Goal: Transaction & Acquisition: Purchase product/service

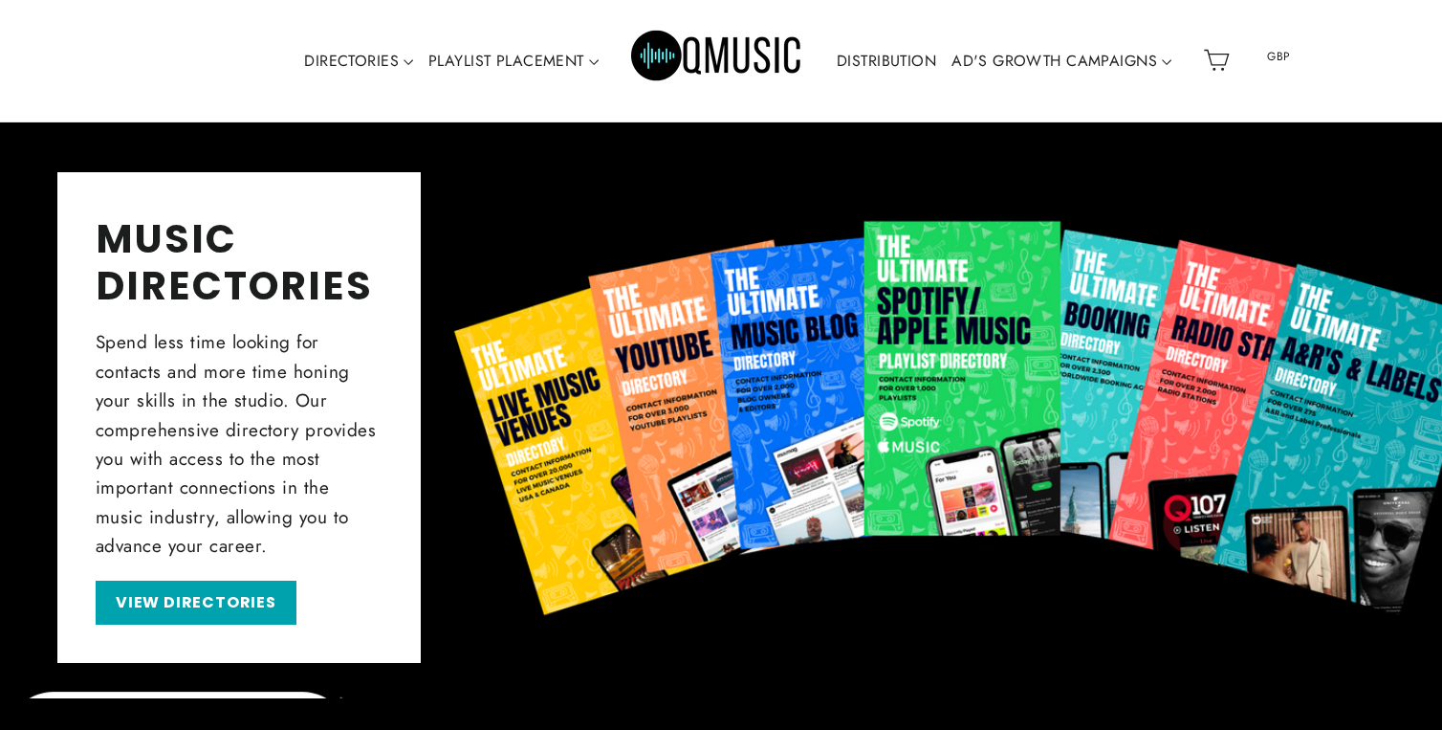
scroll to position [601, 0]
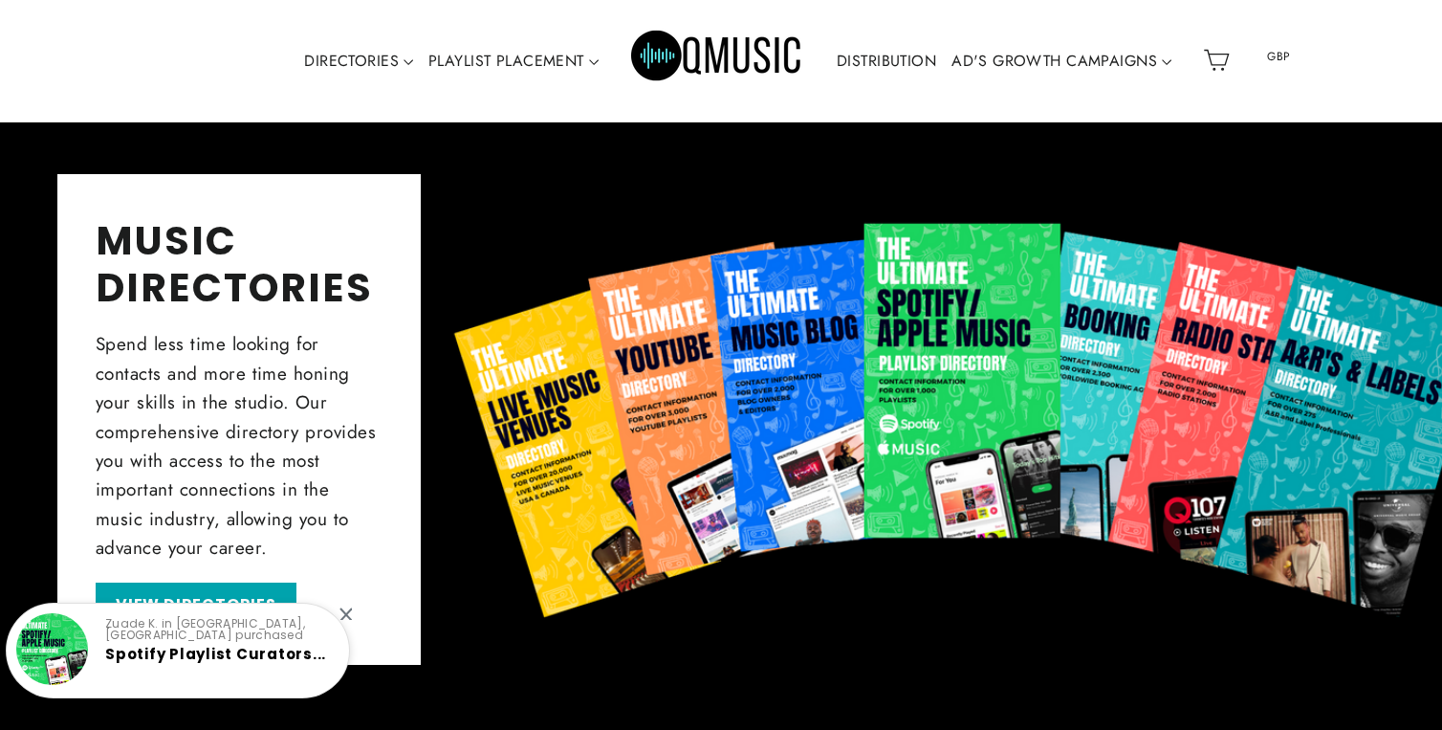
click at [346, 614] on div at bounding box center [345, 613] width 12 height 12
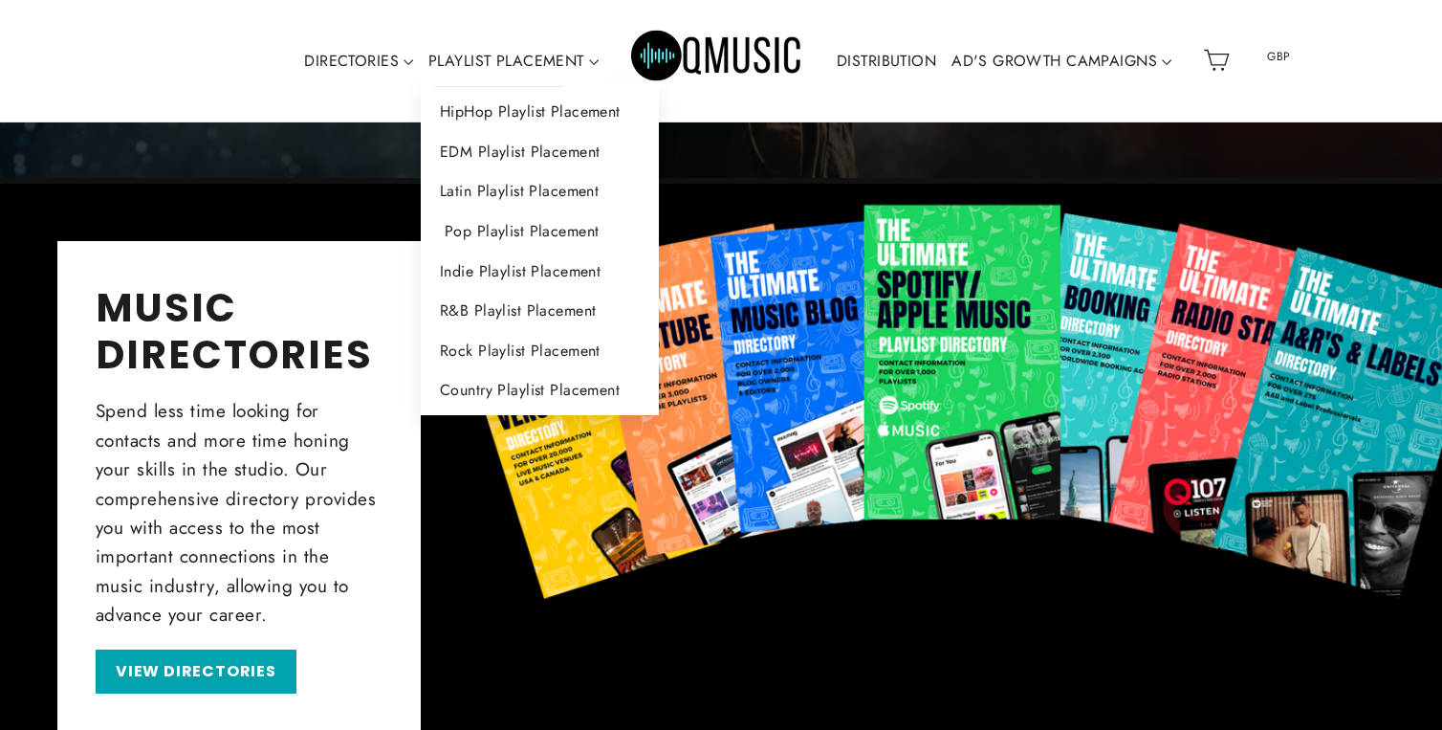
scroll to position [0, 0]
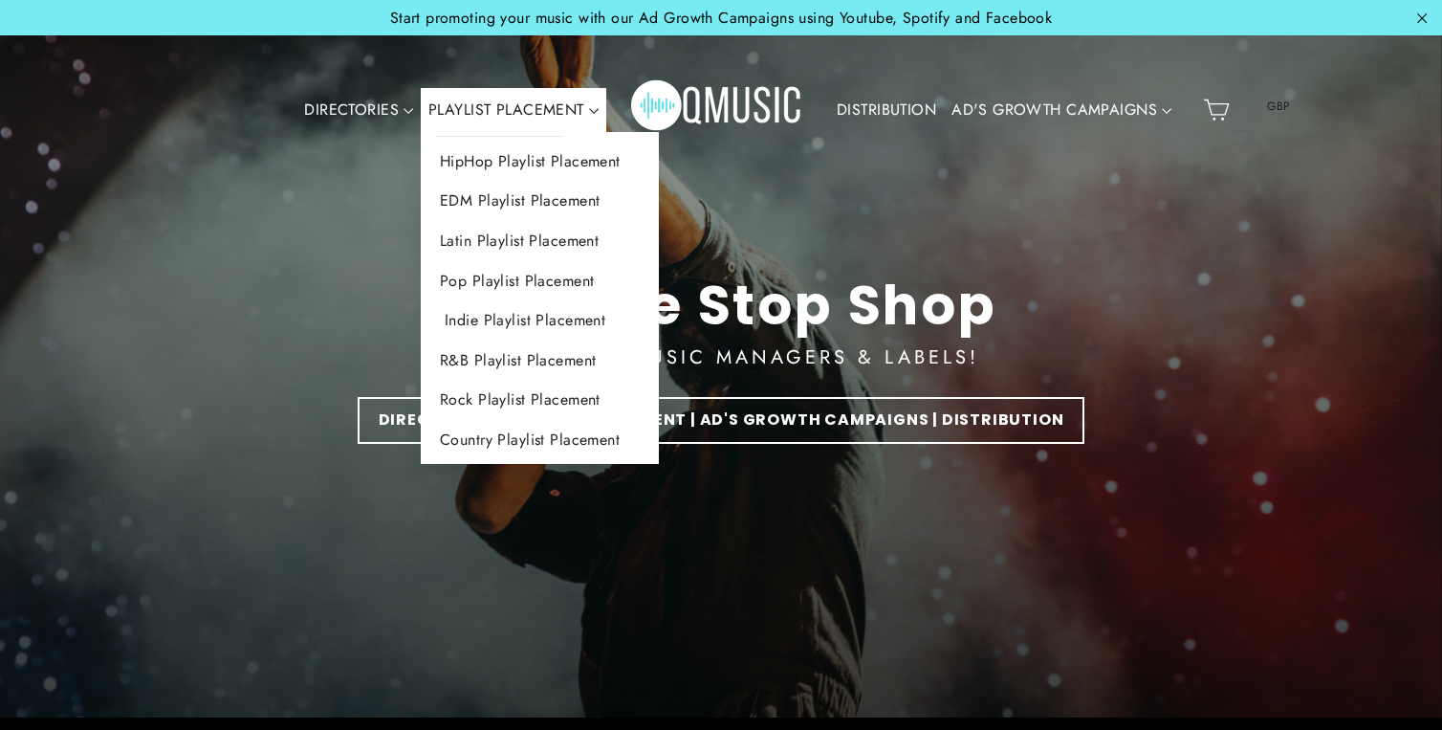
click at [462, 309] on link "Indie Playlist Placement" at bounding box center [540, 320] width 238 height 40
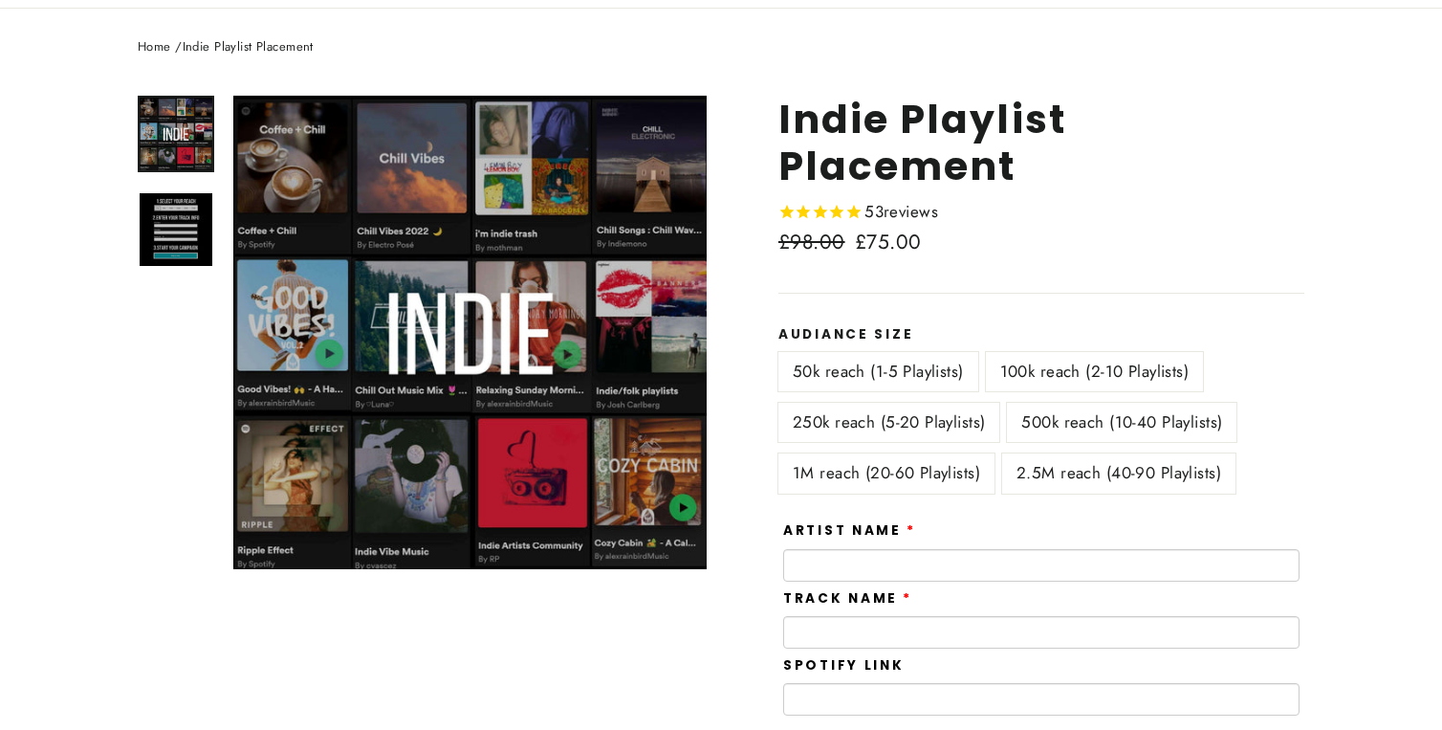
scroll to position [171, 0]
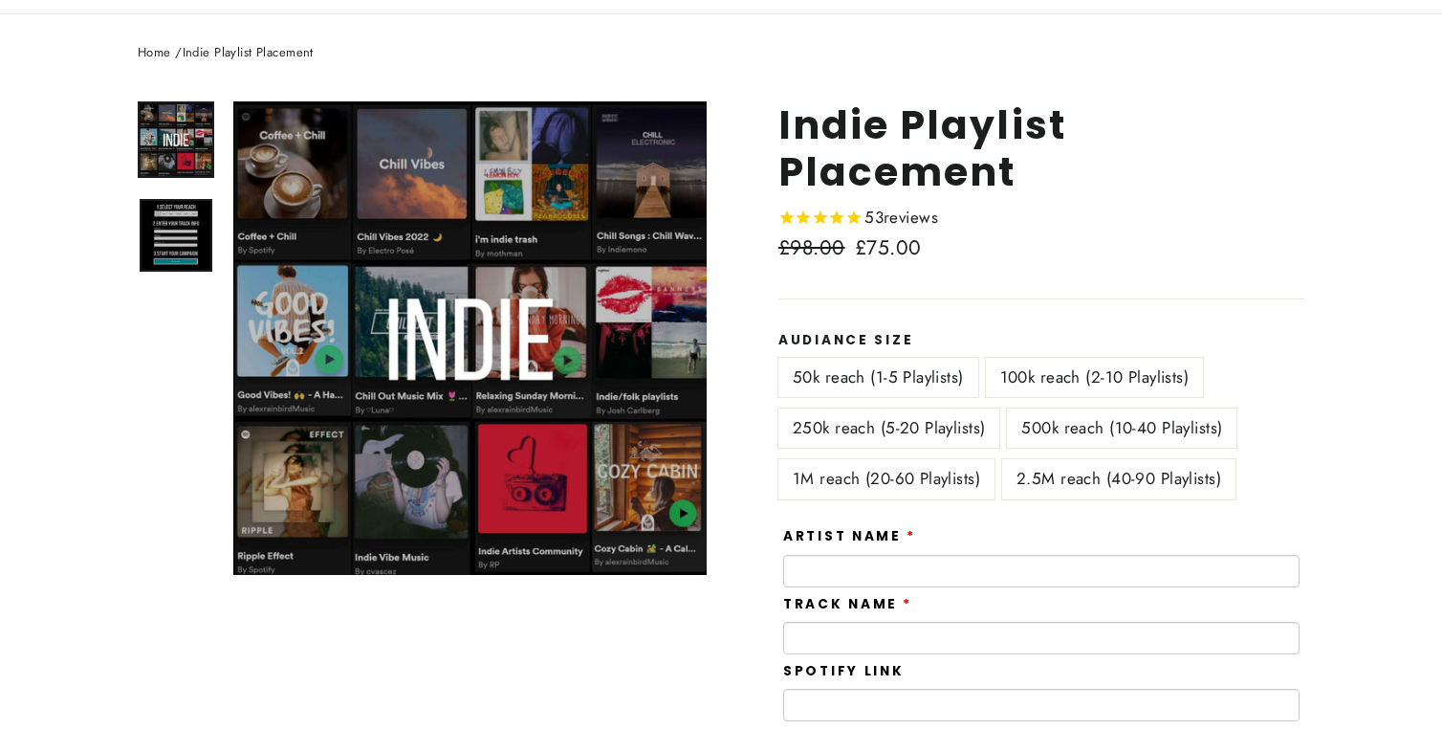
click at [186, 225] on img at bounding box center [176, 235] width 73 height 73
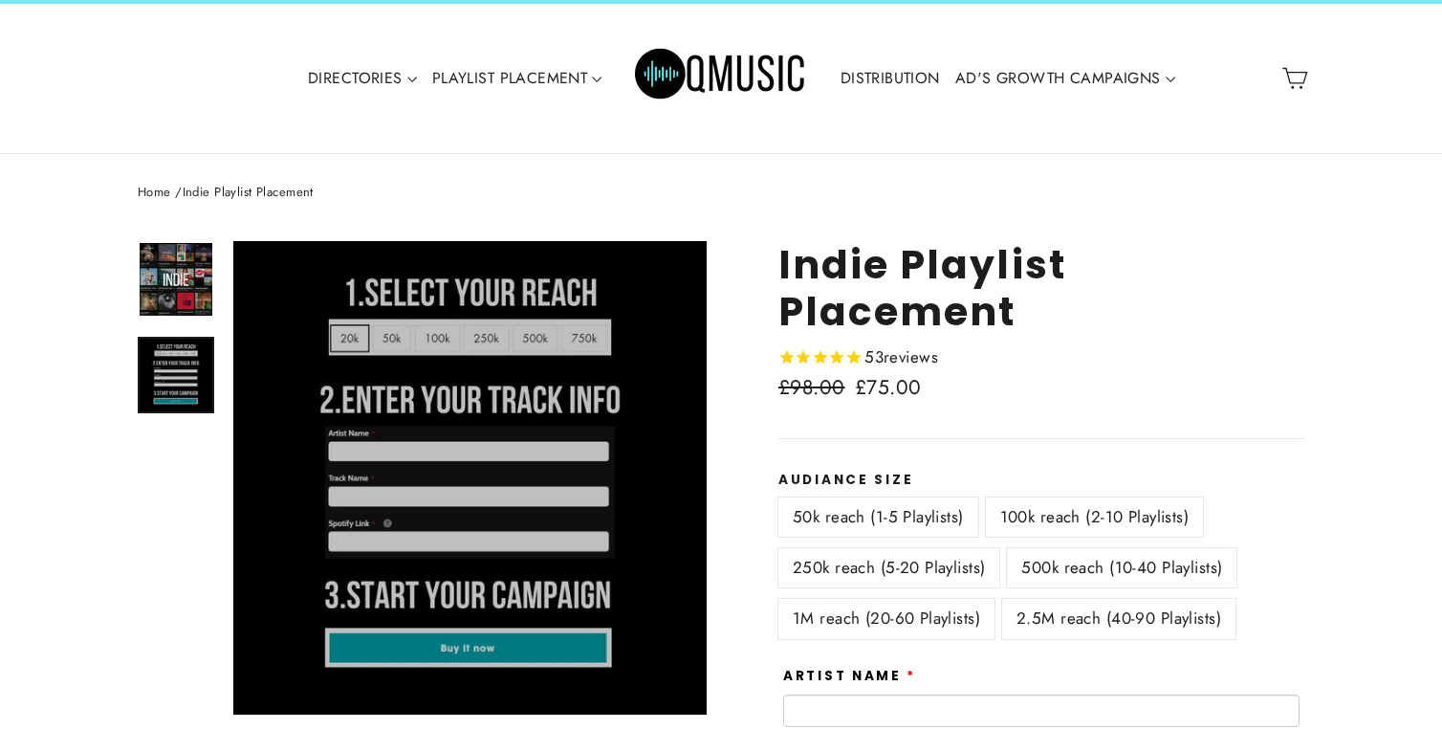
scroll to position [0, 0]
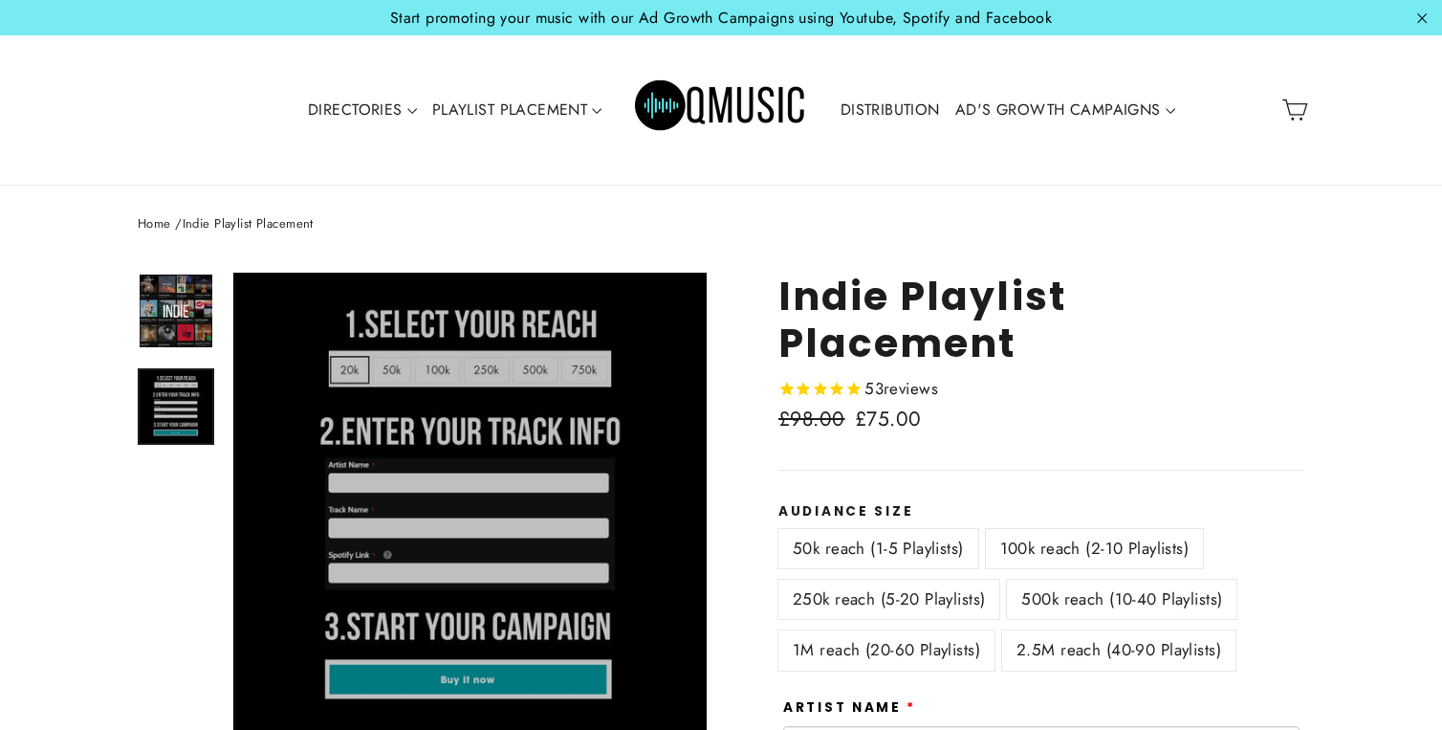
click at [887, 391] on span "reviews" at bounding box center [911, 388] width 55 height 23
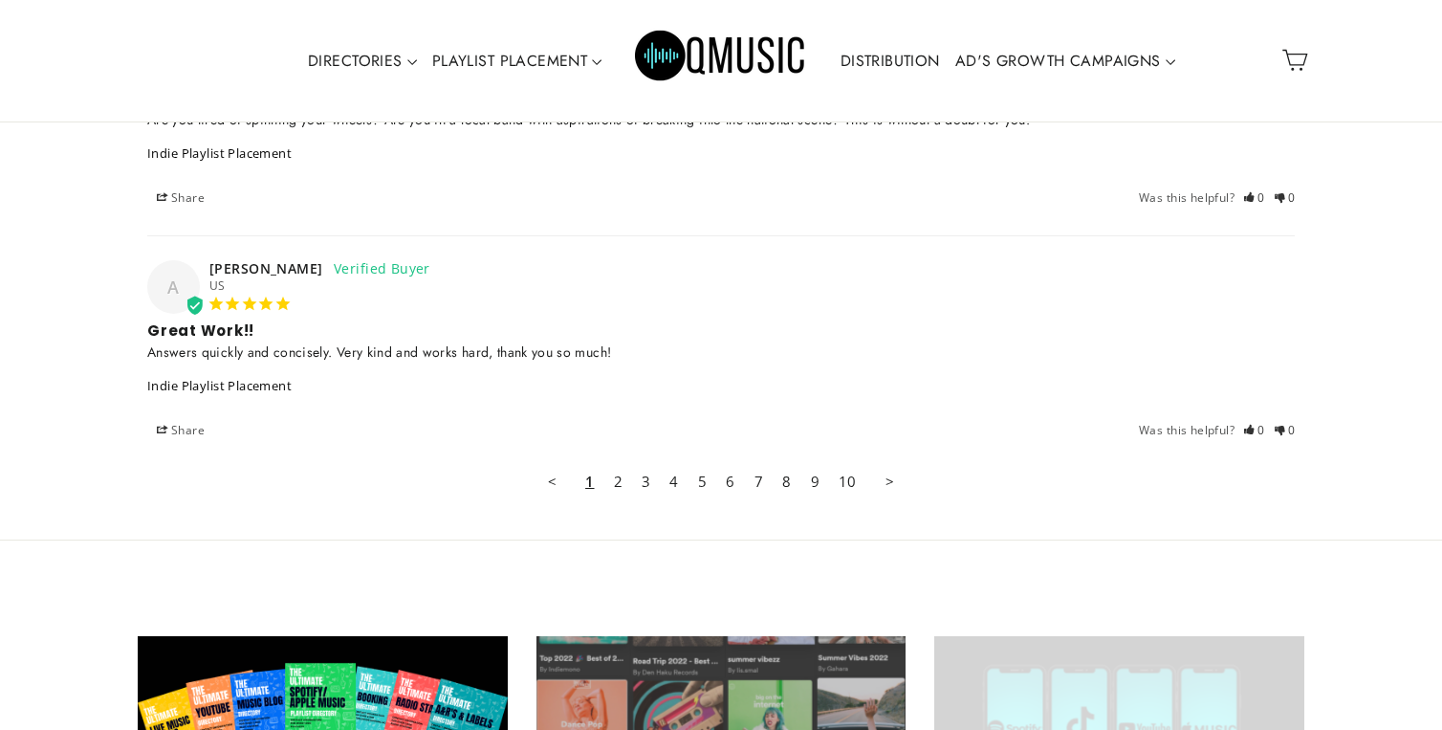
scroll to position [5128, 0]
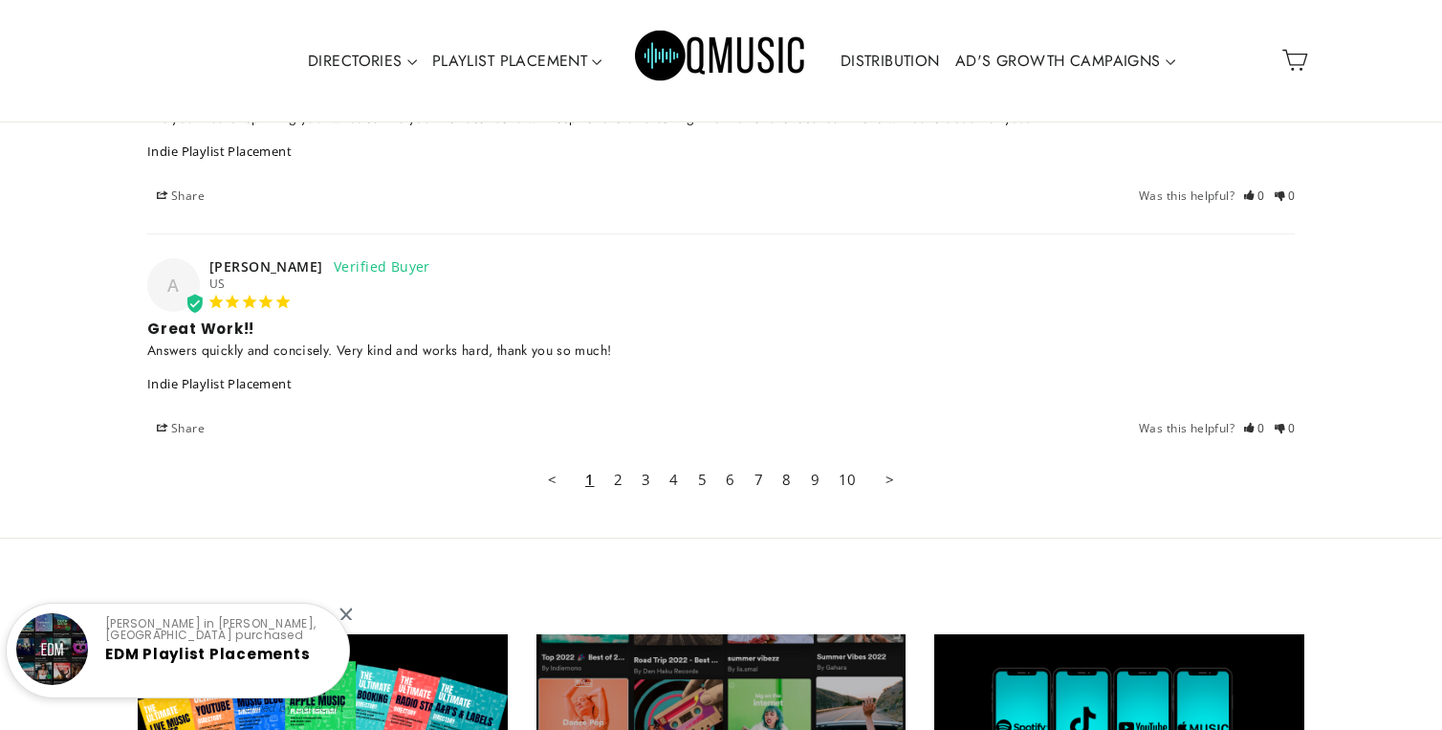
click at [349, 616] on div at bounding box center [345, 613] width 12 height 12
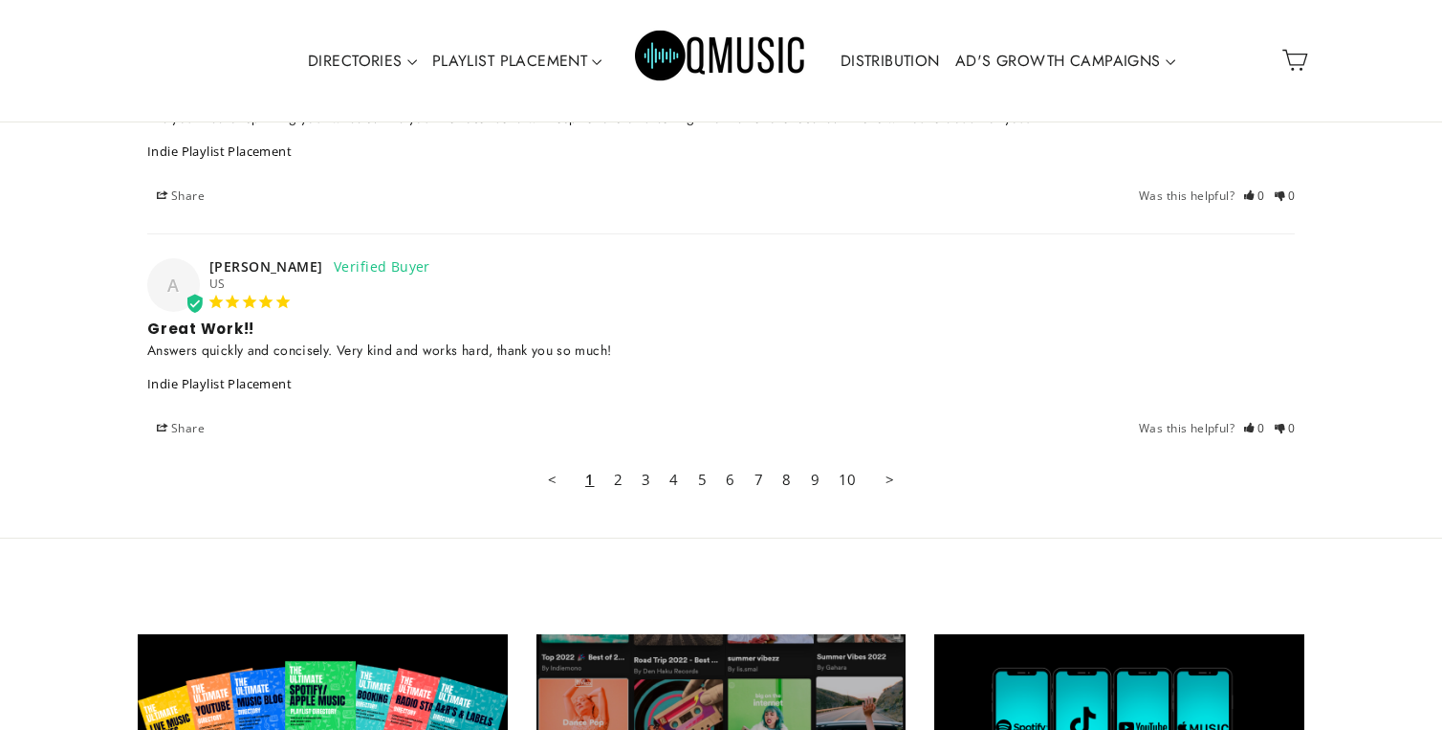
click at [620, 473] on link "2" at bounding box center [618, 479] width 28 height 38
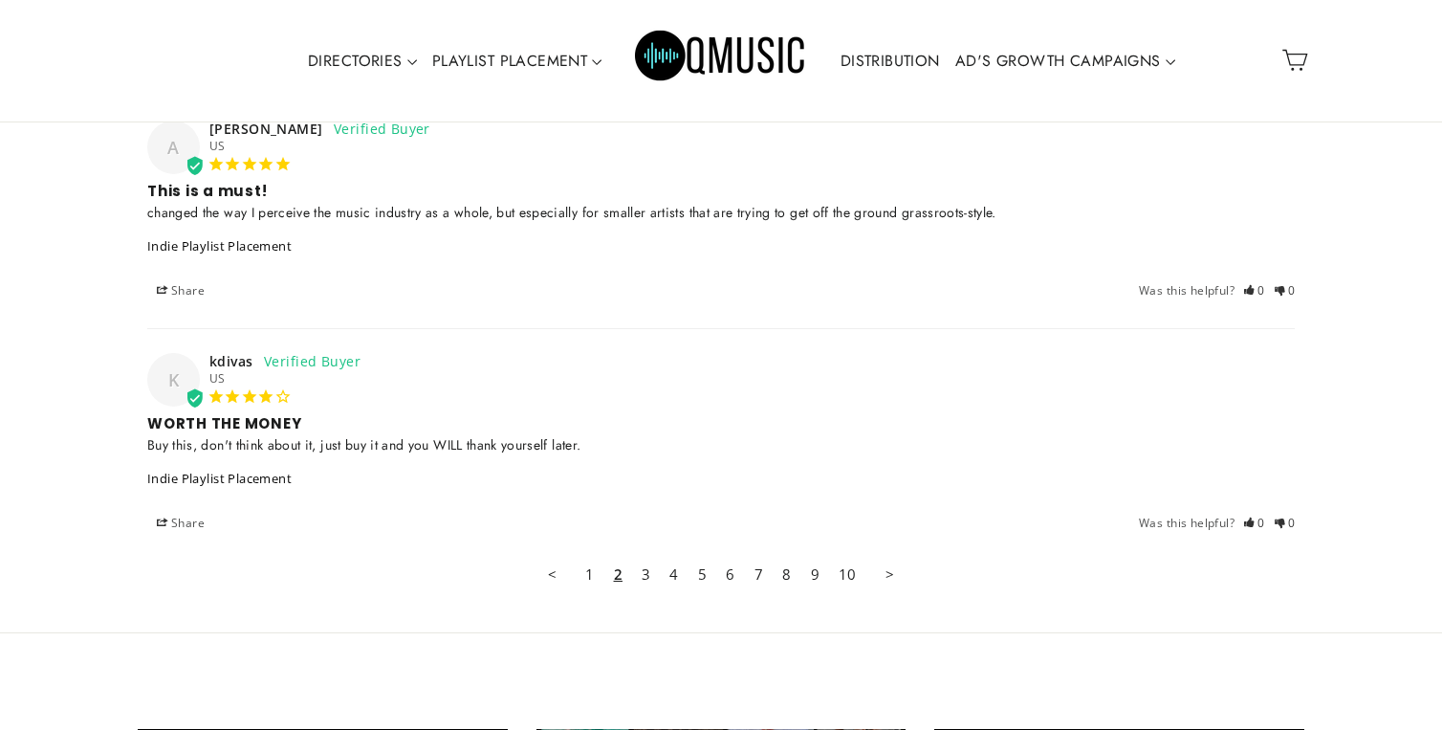
scroll to position [5091, 0]
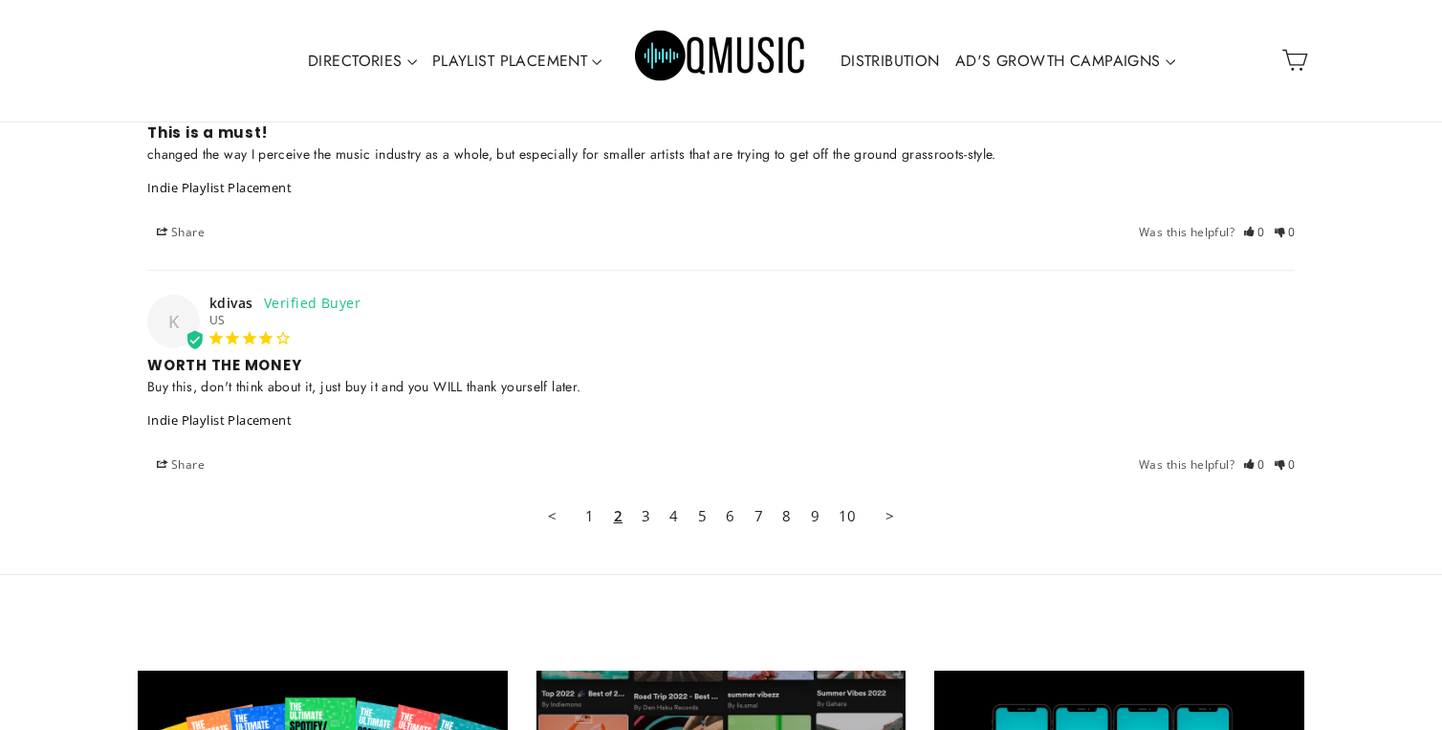
click at [649, 513] on link "3" at bounding box center [646, 515] width 28 height 38
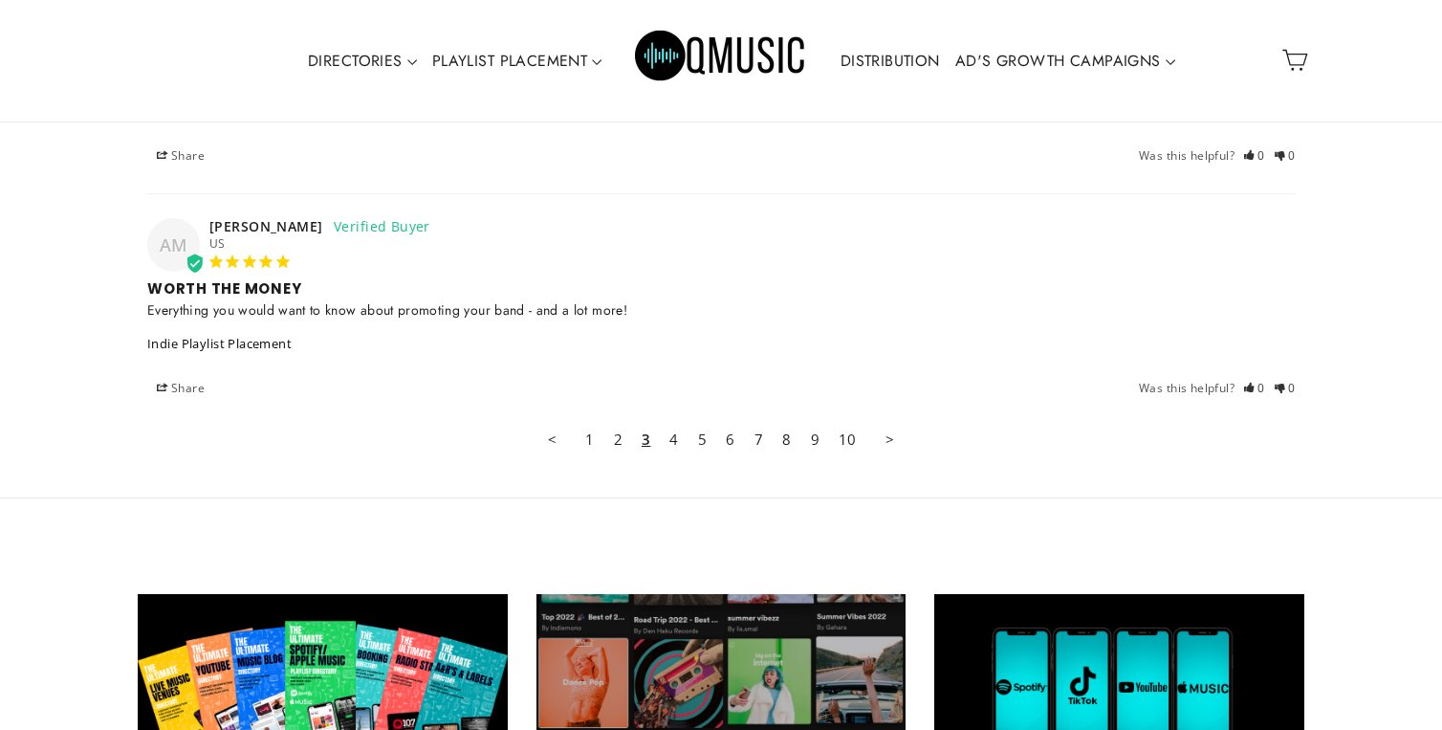
scroll to position [5214, 0]
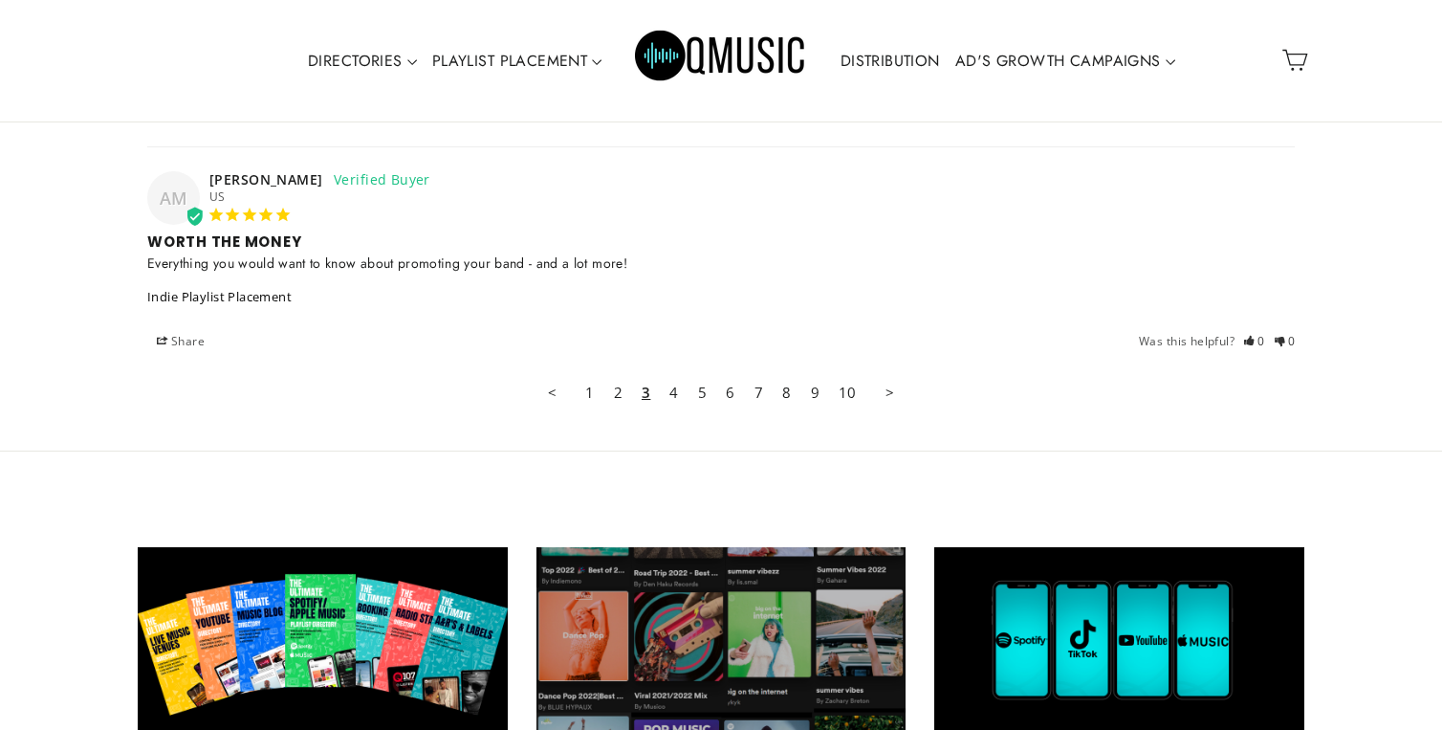
click at [673, 393] on link "4" at bounding box center [674, 392] width 28 height 38
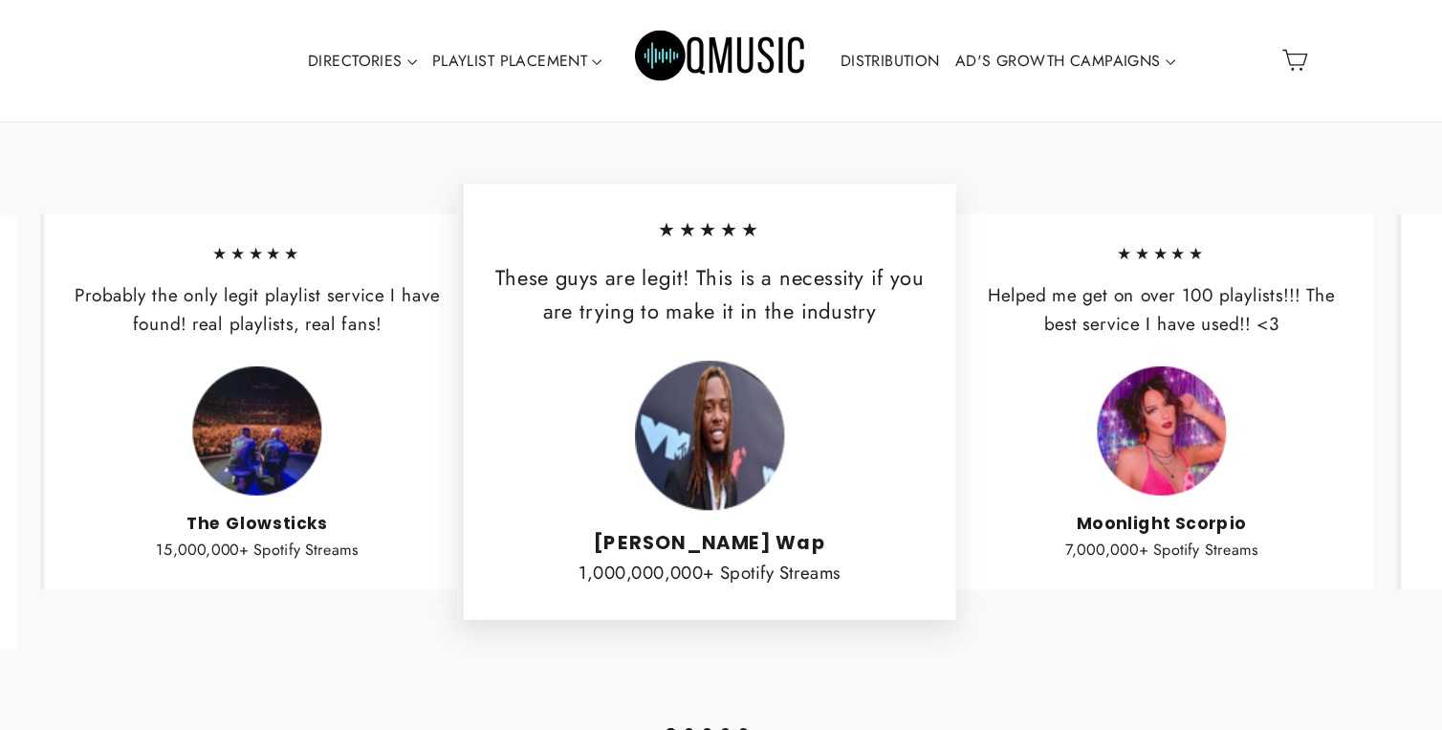
scroll to position [2478, 0]
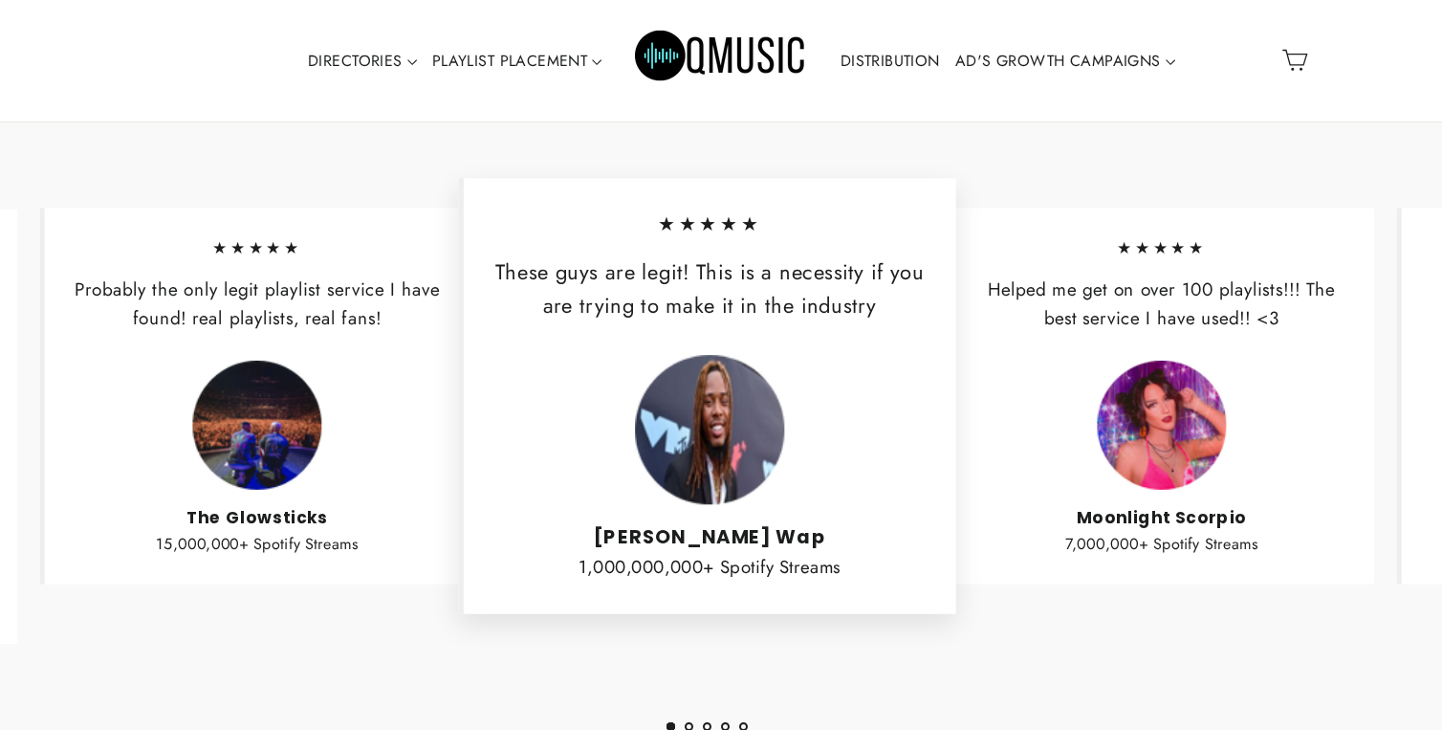
click at [291, 456] on img at bounding box center [256, 425] width 129 height 129
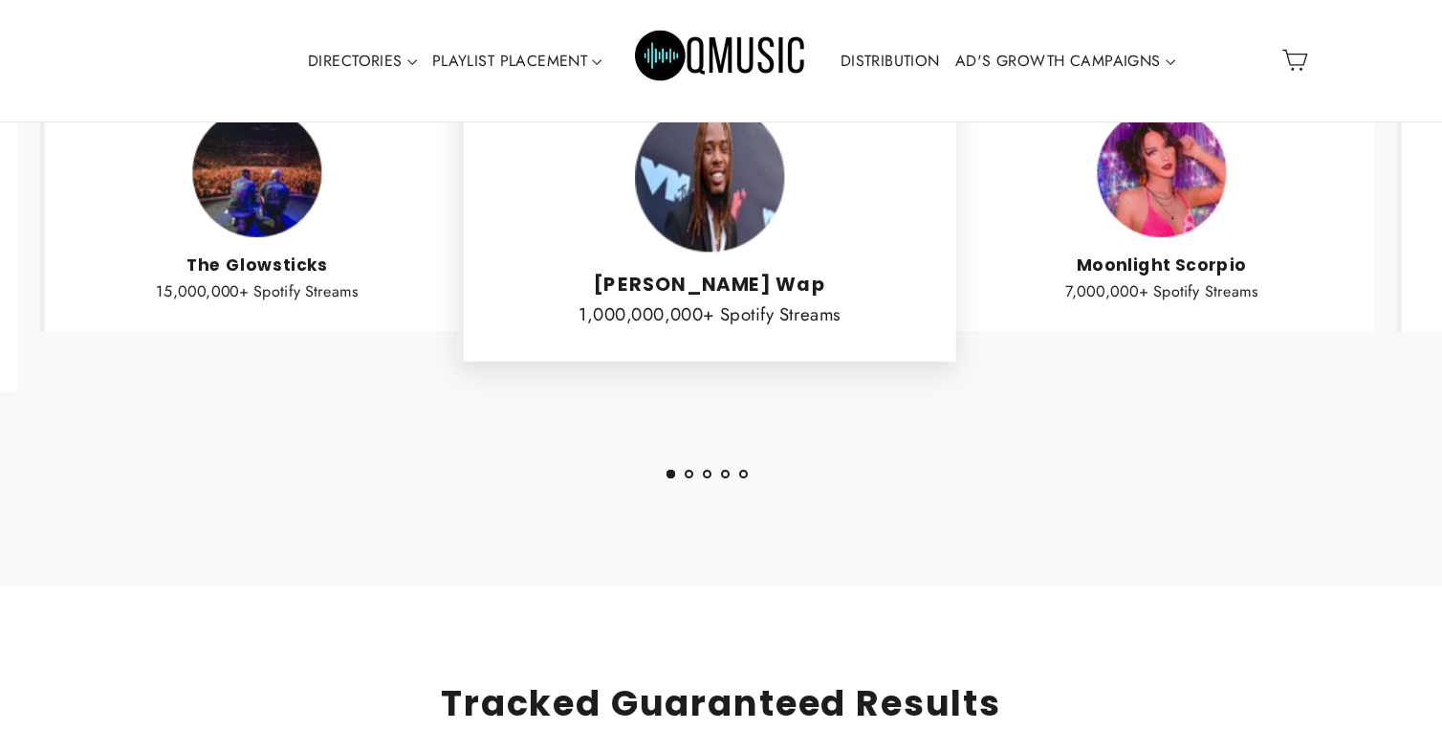
scroll to position [2732, 0]
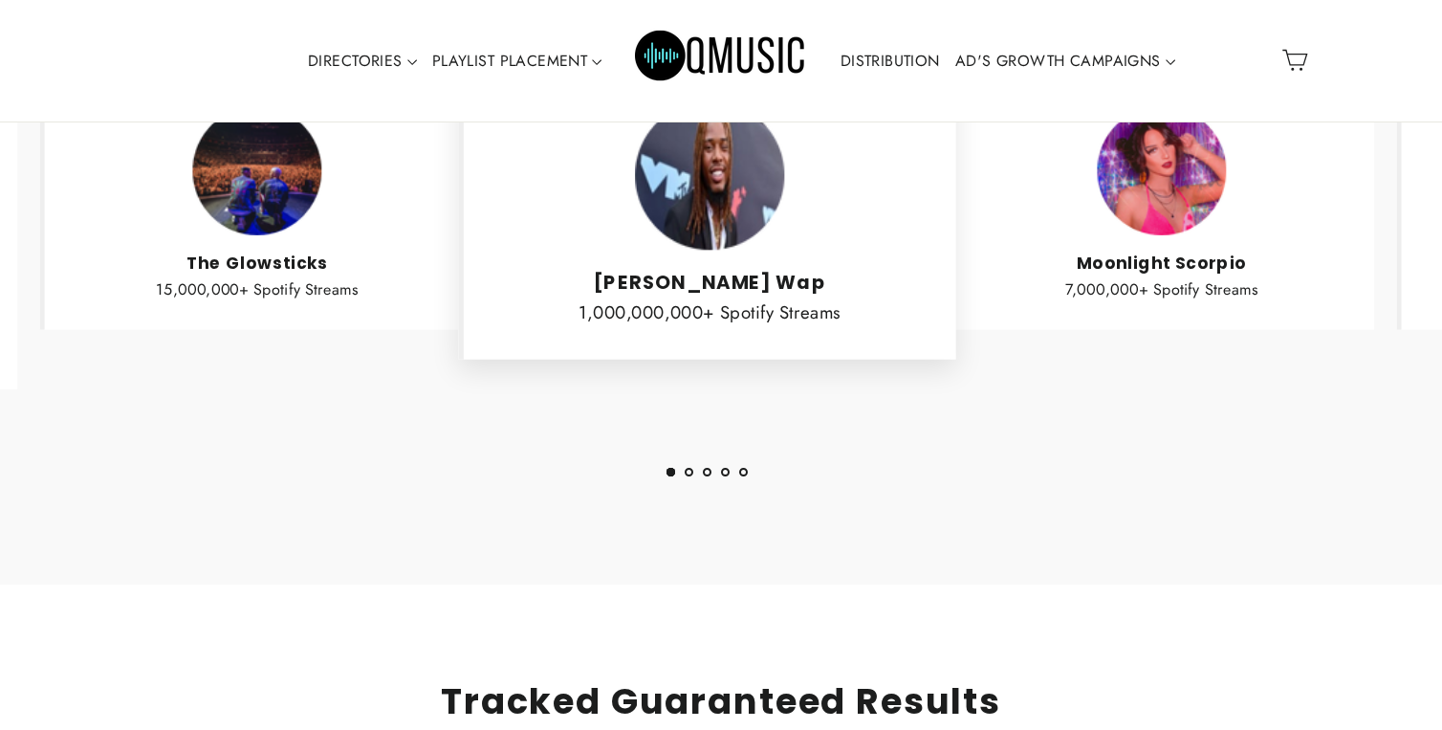
click at [688, 470] on button "2" at bounding box center [689, 472] width 9 height 9
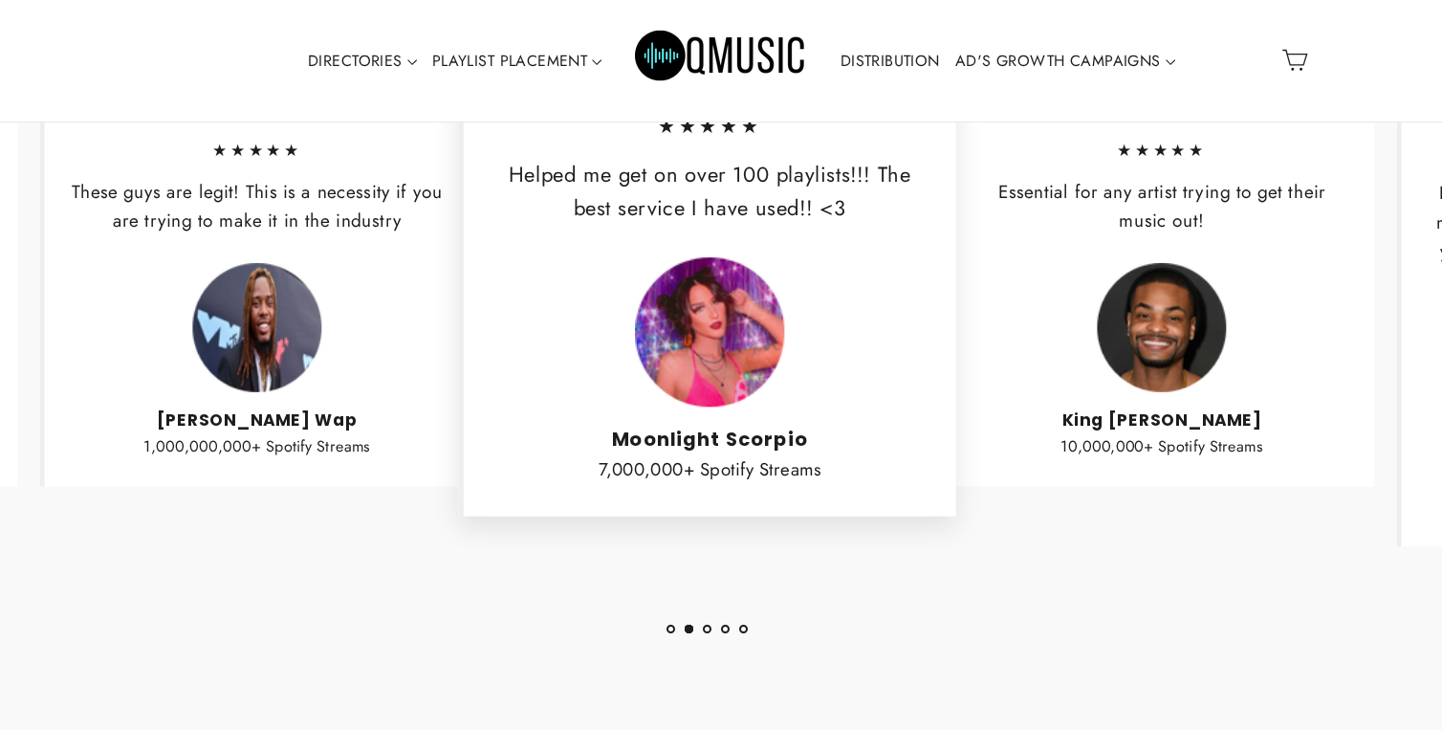
scroll to position [2589, 0]
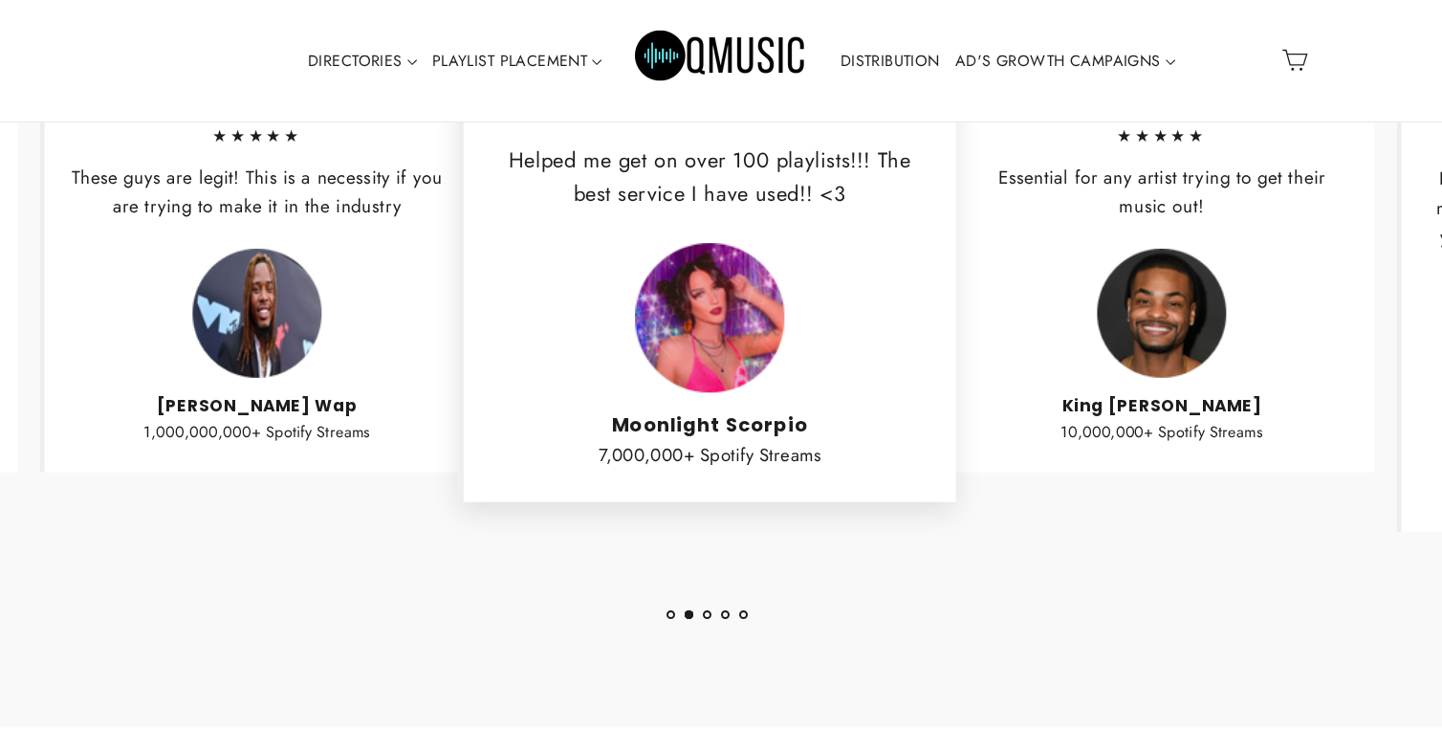
click at [709, 615] on button "3" at bounding box center [707, 614] width 9 height 9
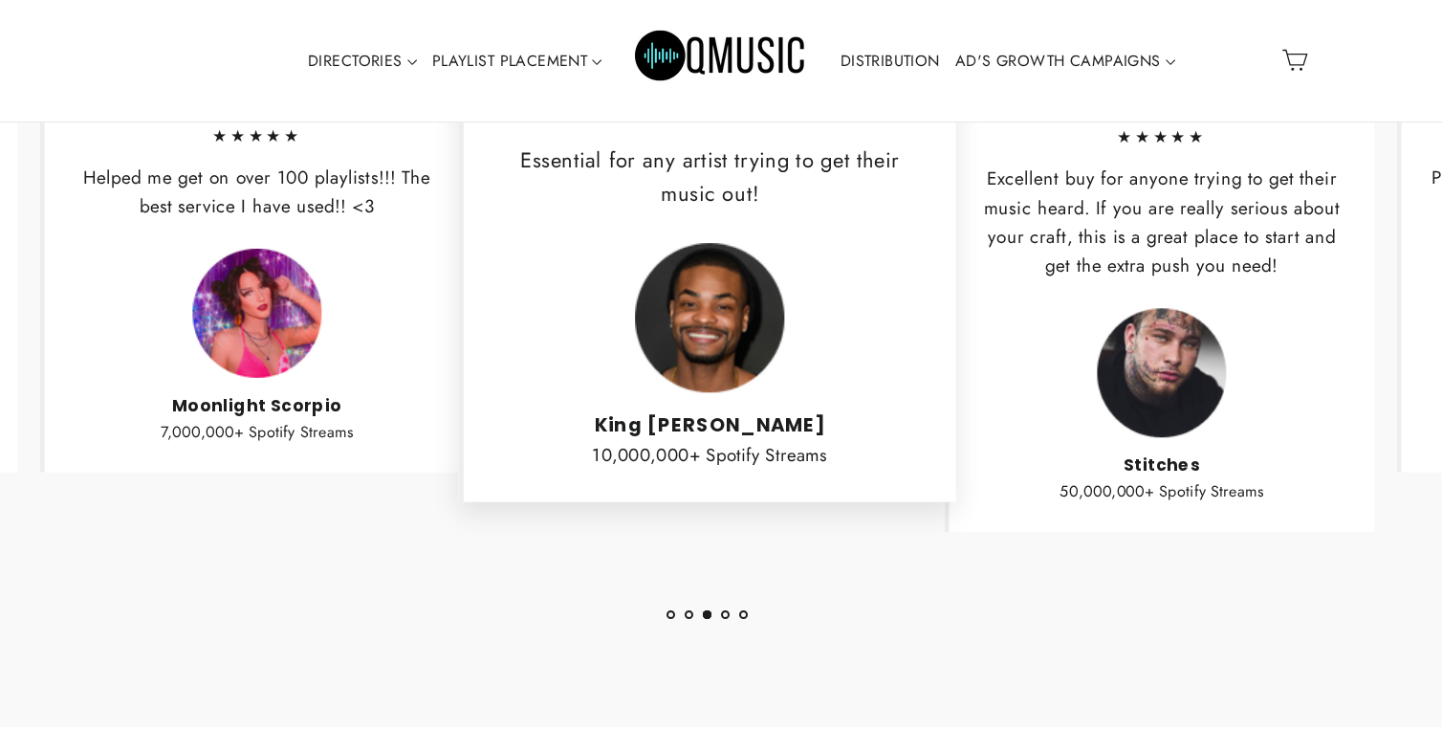
click at [724, 610] on button "4" at bounding box center [725, 614] width 9 height 9
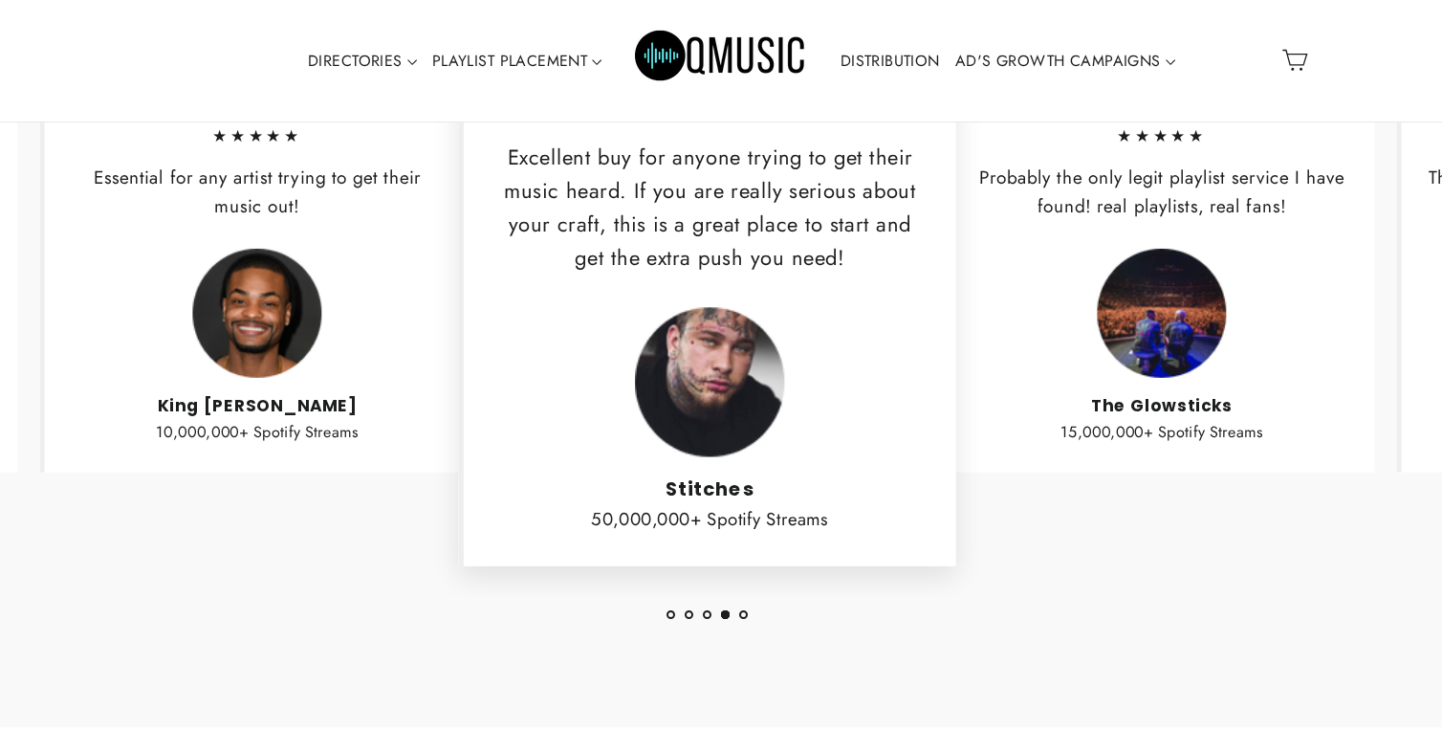
click at [745, 613] on button "5" at bounding box center [743, 614] width 9 height 9
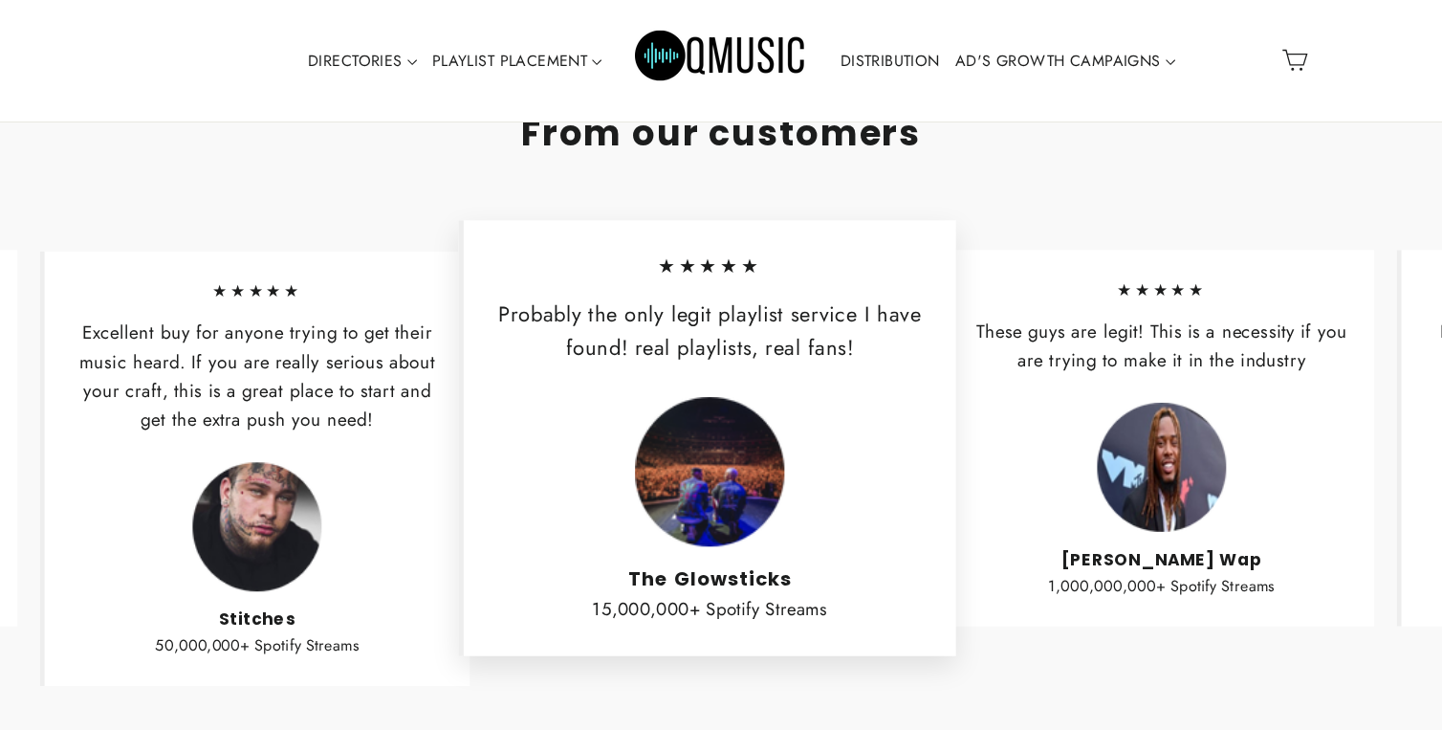
scroll to position [2432, 0]
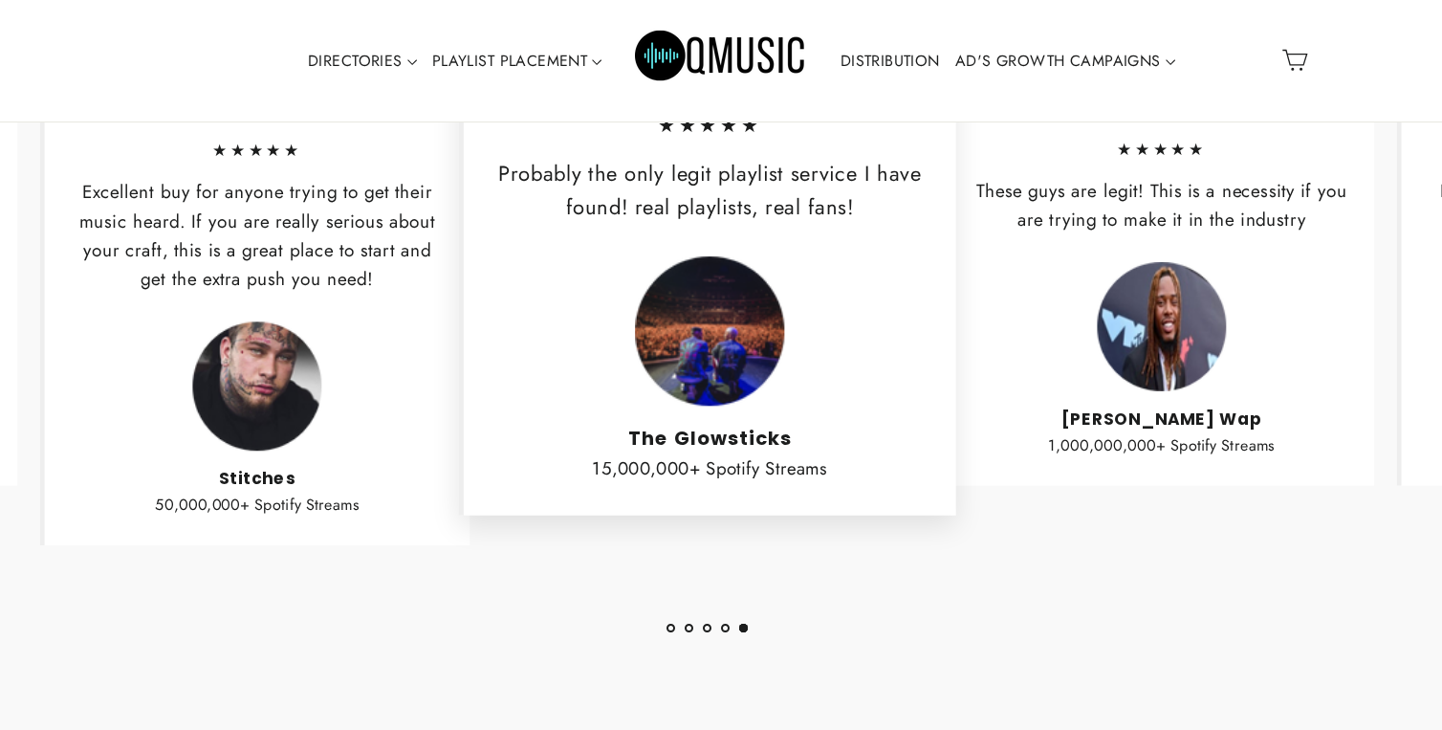
scroll to position [2615, 0]
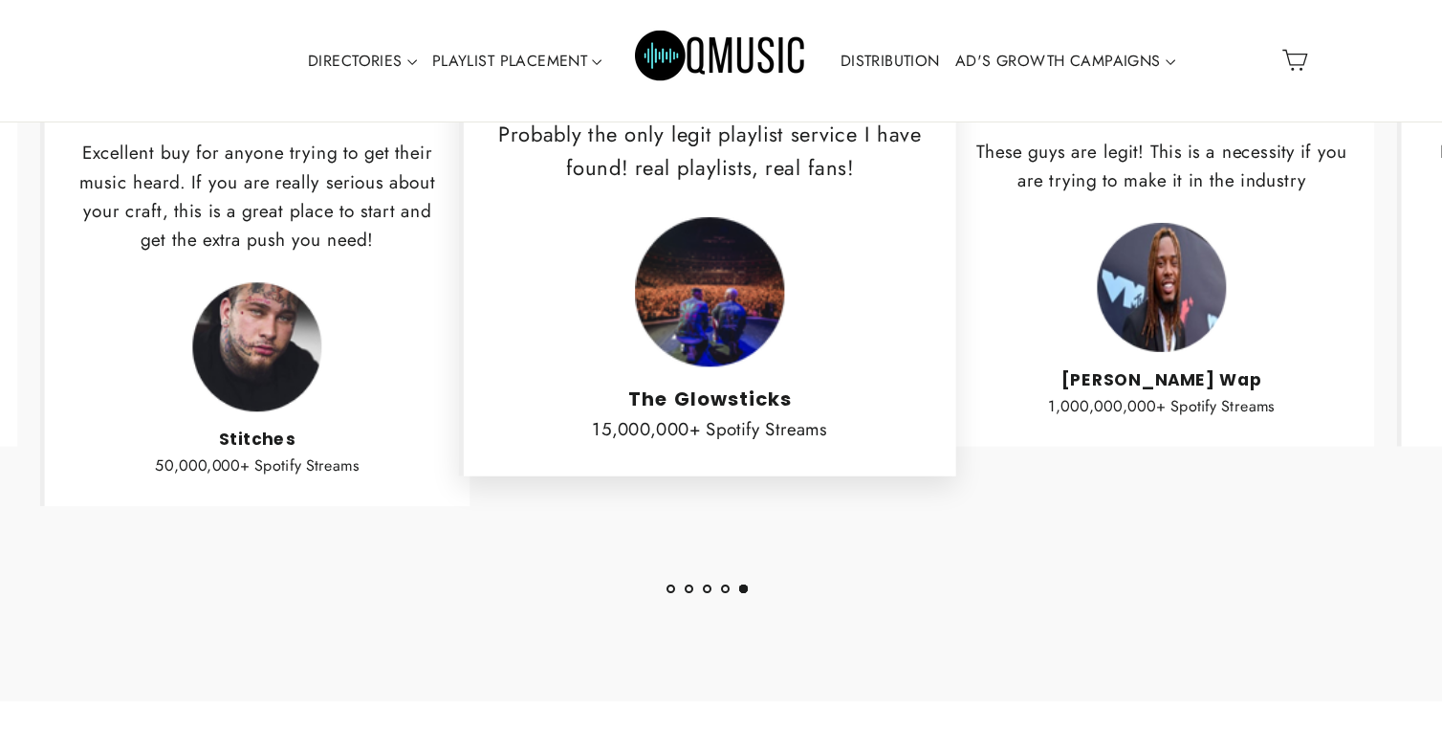
click at [725, 585] on button "4" at bounding box center [725, 588] width 9 height 9
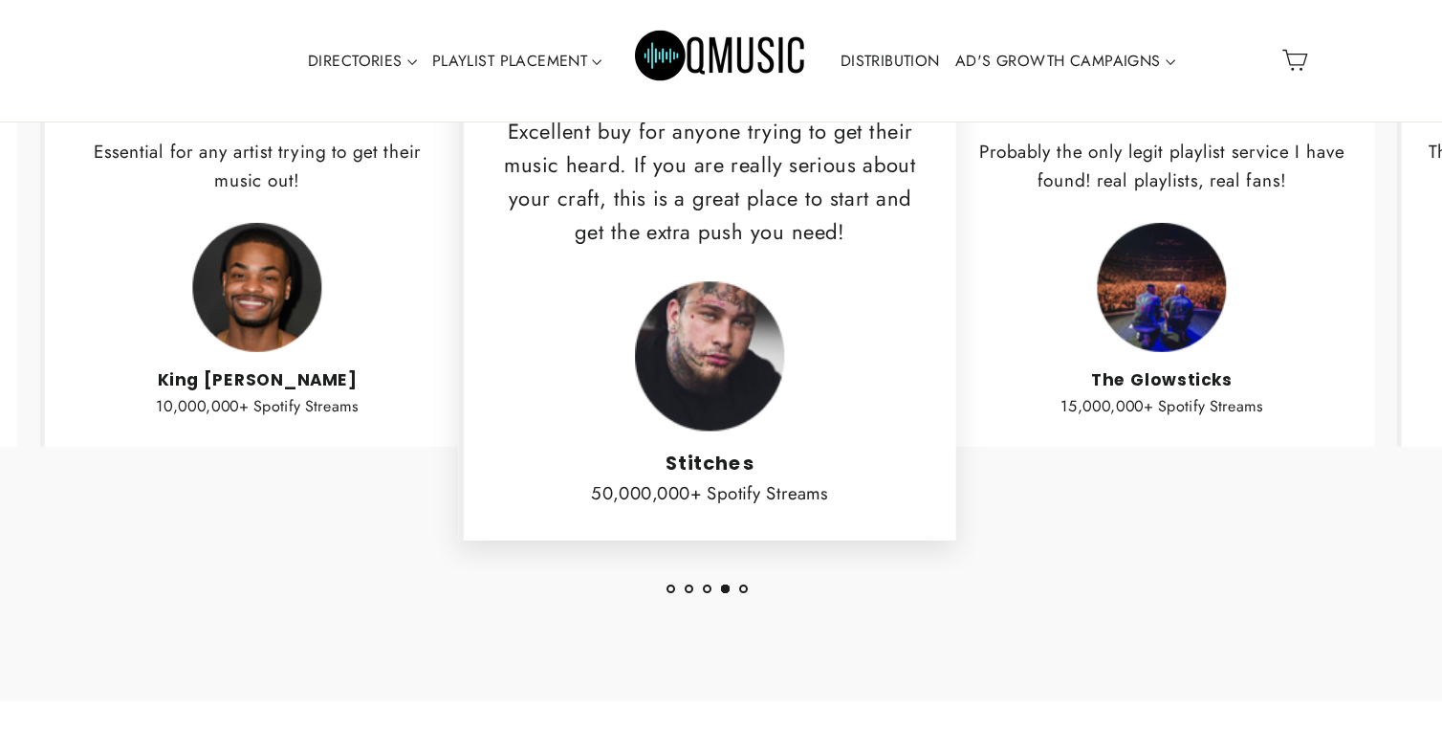
click at [708, 585] on button "3" at bounding box center [707, 588] width 9 height 9
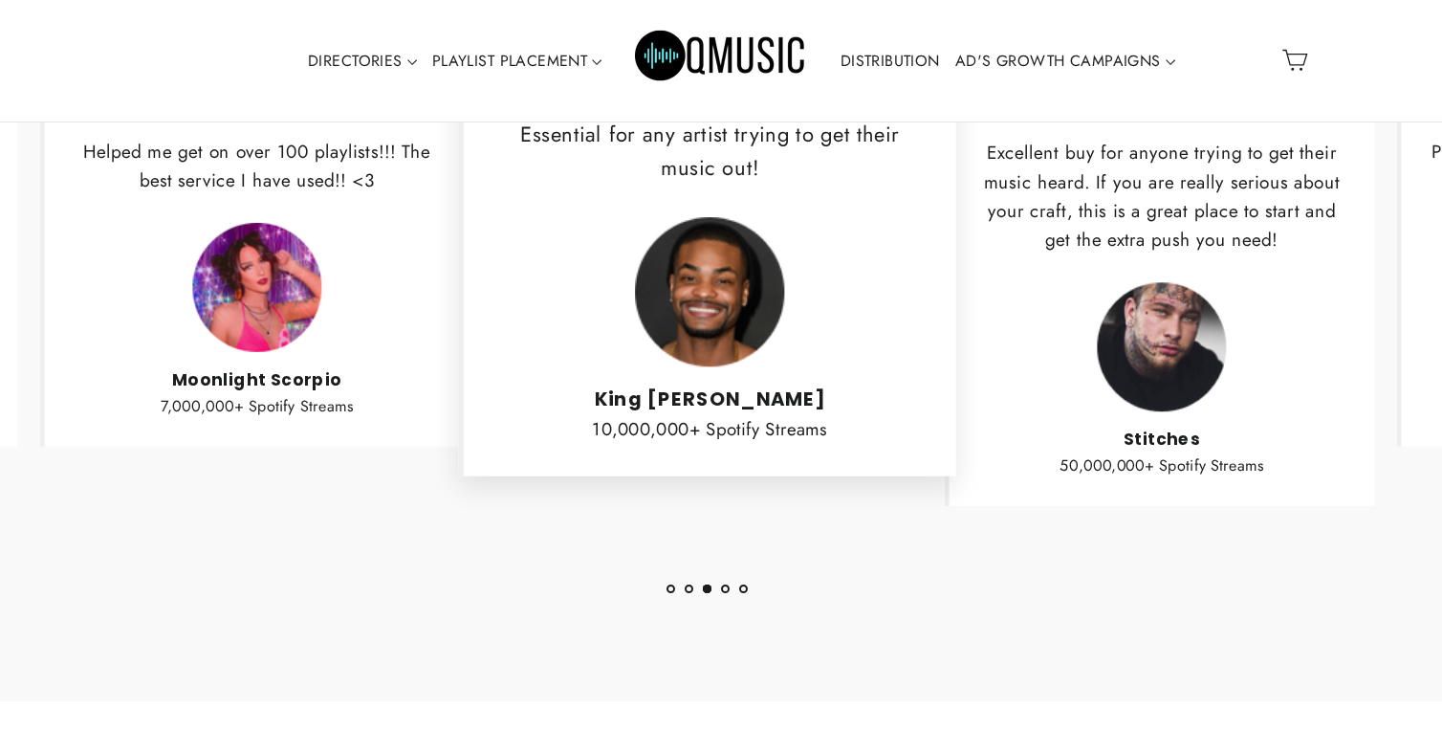
click at [690, 584] on button "2" at bounding box center [689, 588] width 9 height 9
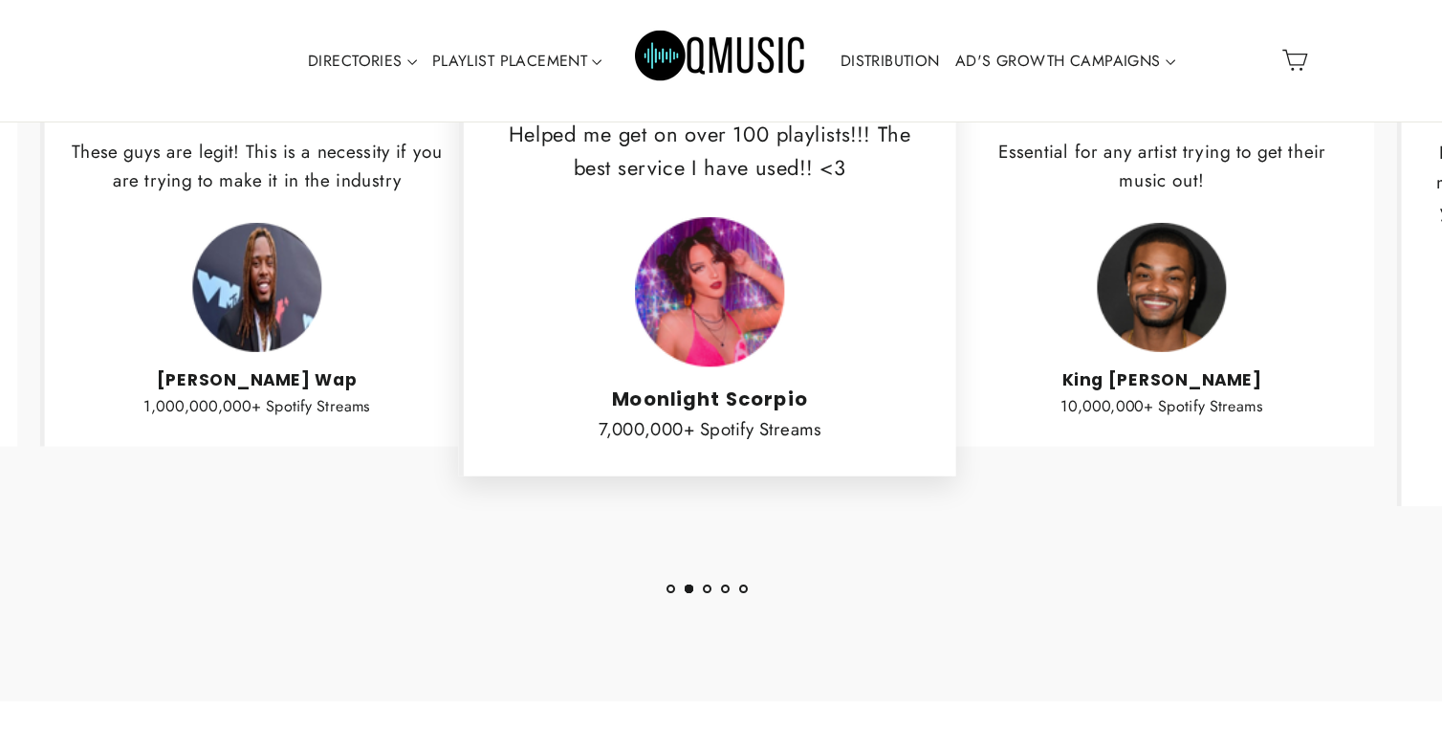
click at [674, 585] on button "1" at bounding box center [670, 588] width 9 height 9
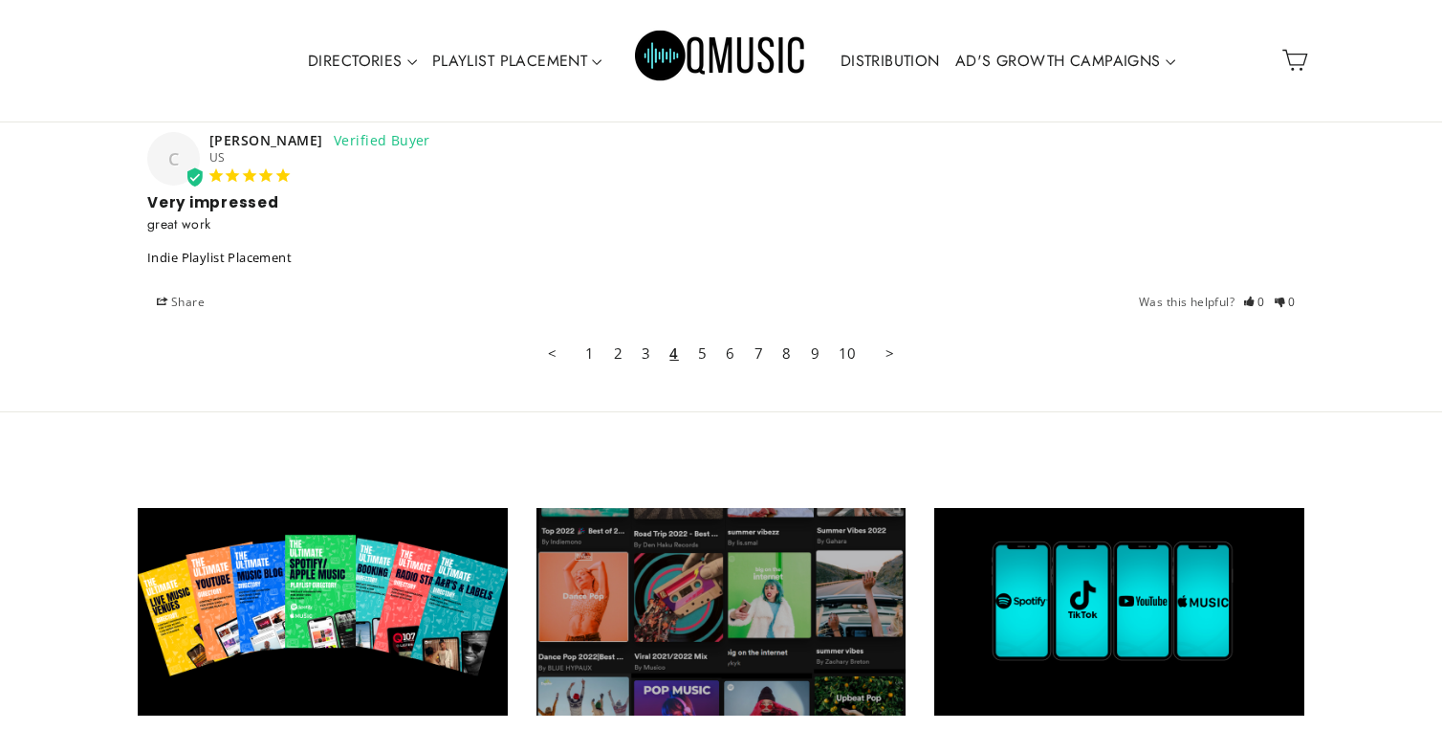
scroll to position [5297, 0]
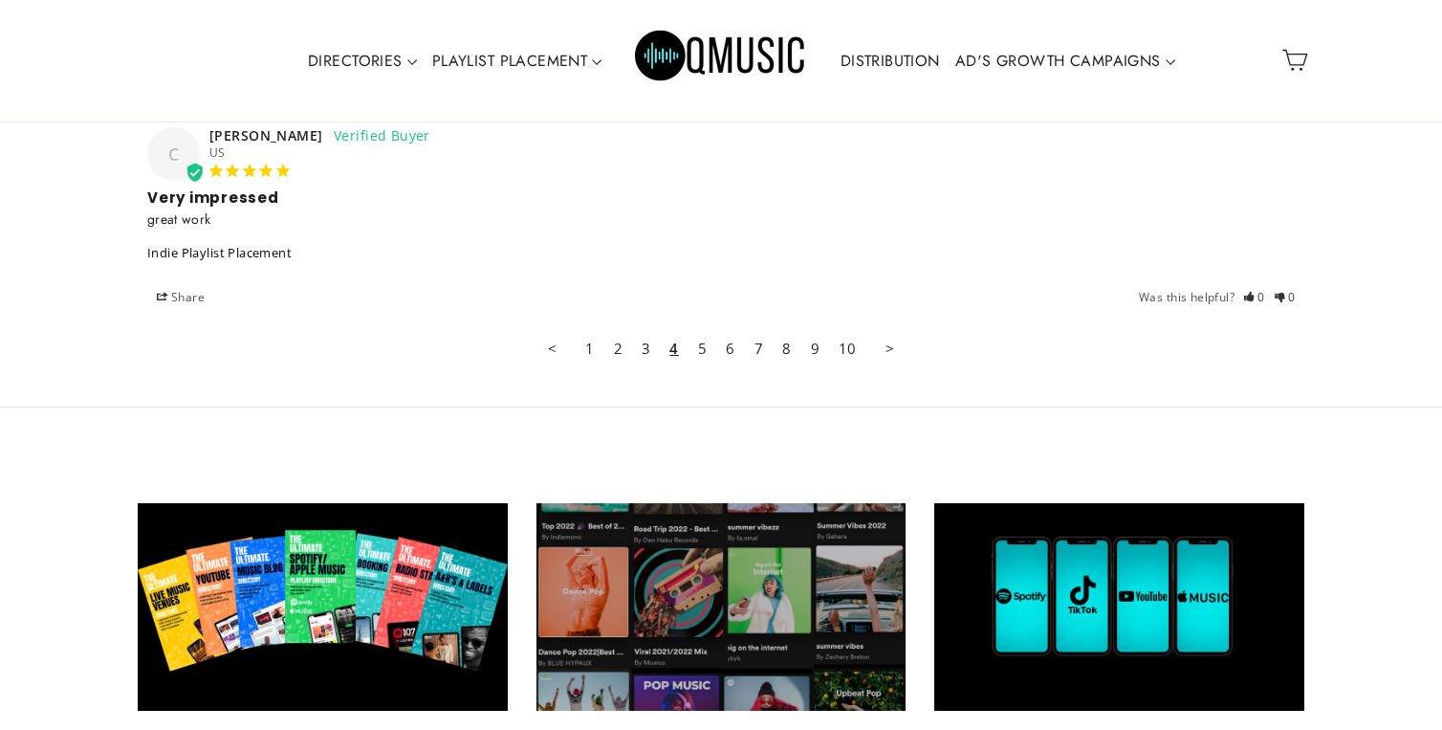
click at [732, 350] on link "6" at bounding box center [730, 348] width 28 height 38
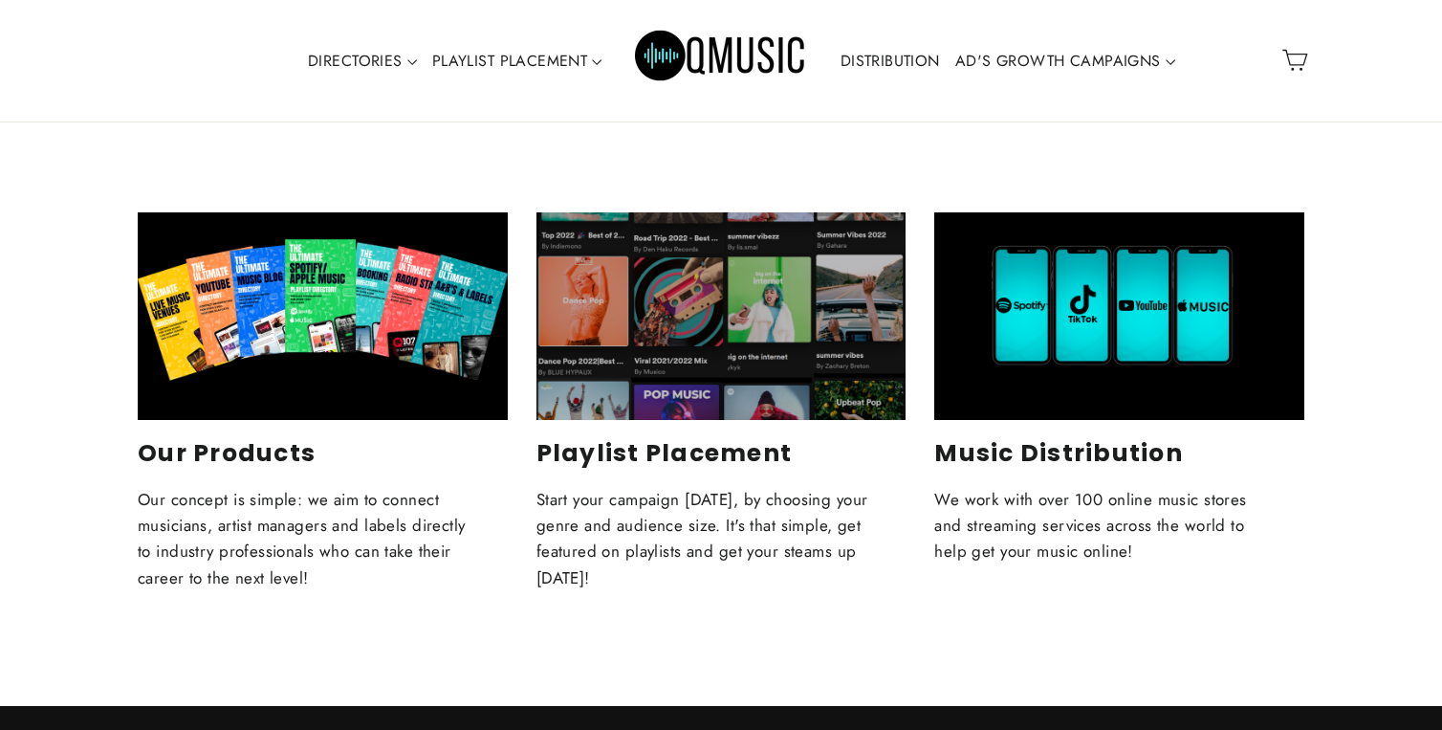
scroll to position [5578, 0]
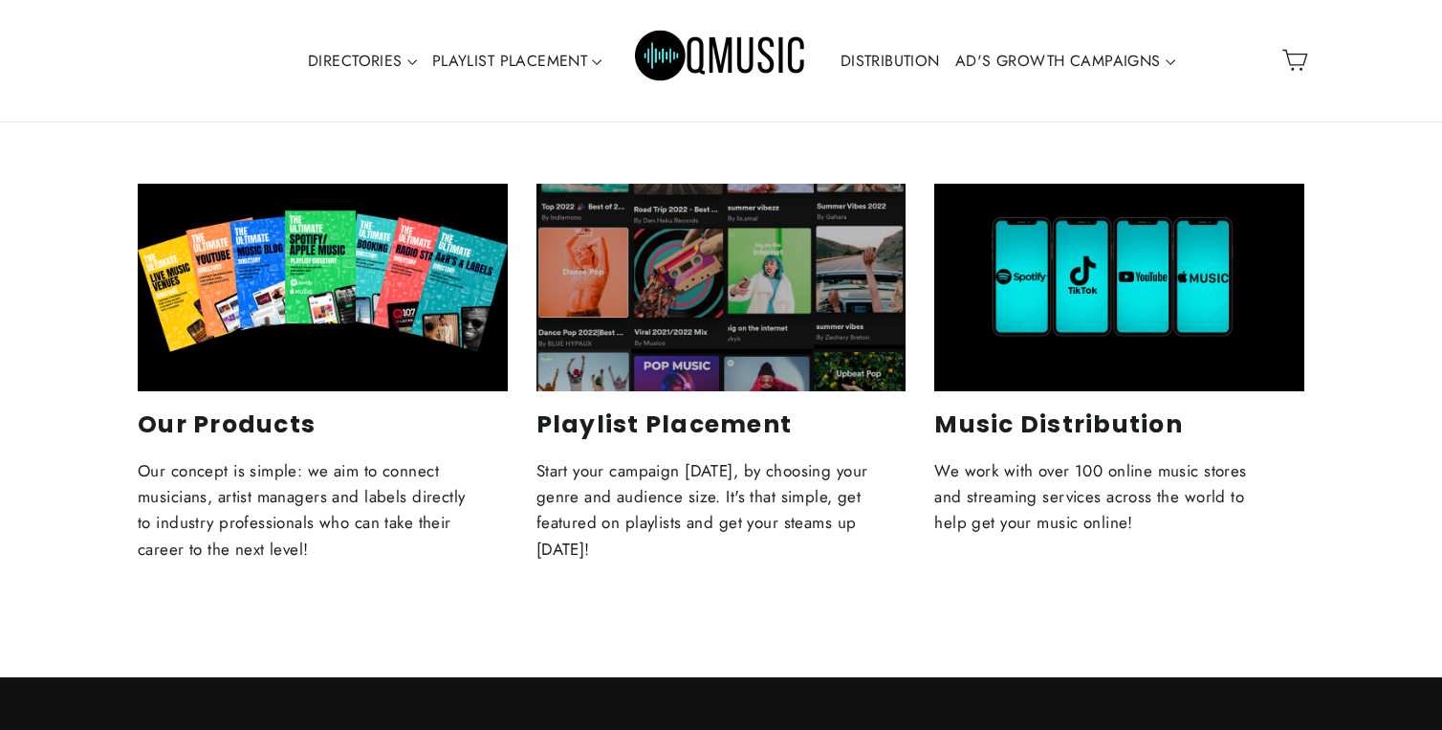
click at [380, 305] on div "Our Products" at bounding box center [323, 288] width 370 height 208
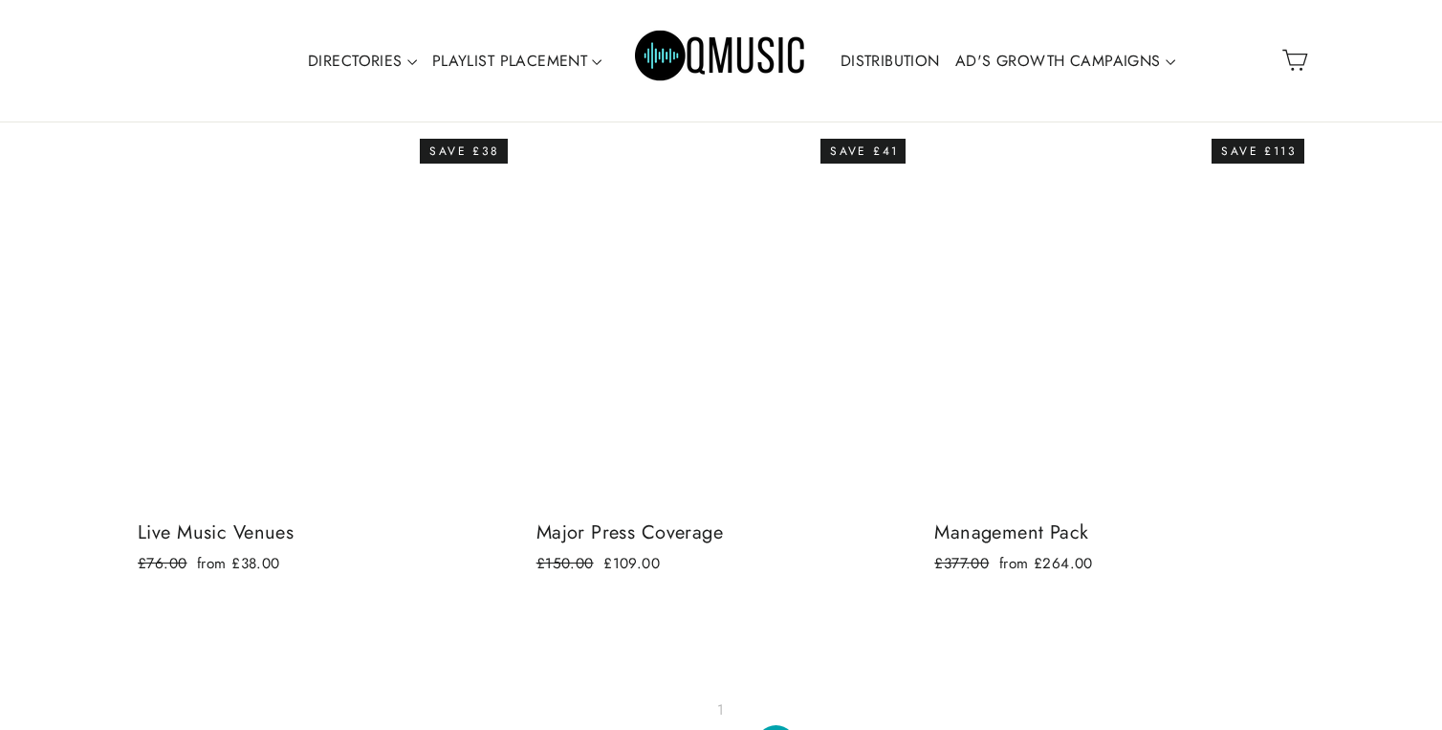
scroll to position [2316, 0]
